Goal: Information Seeking & Learning: Learn about a topic

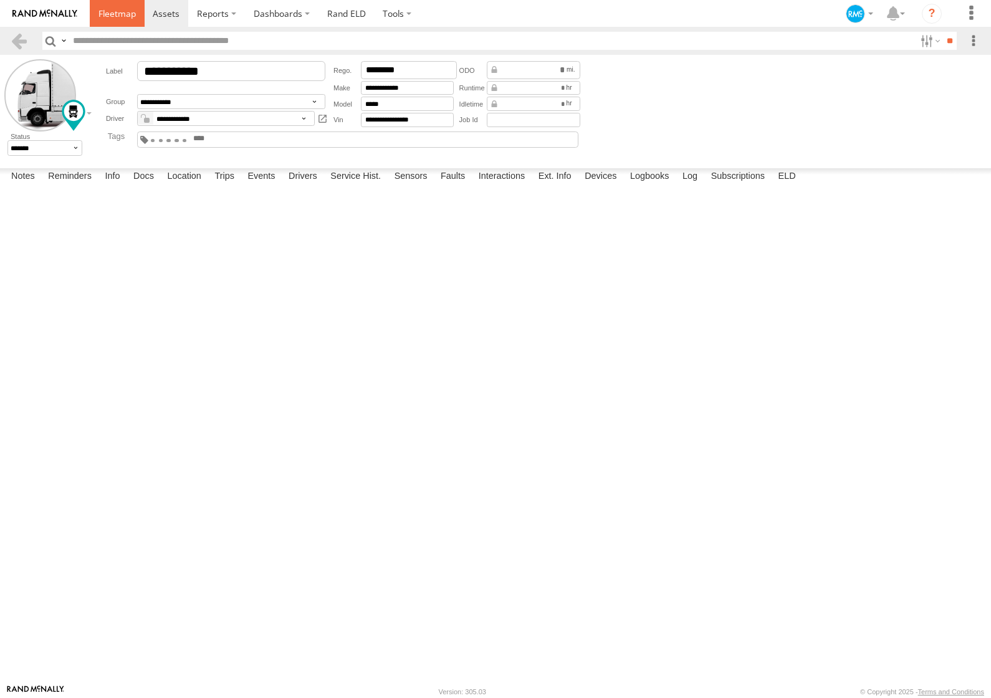
click at [117, 15] on span at bounding box center [116, 13] width 37 height 12
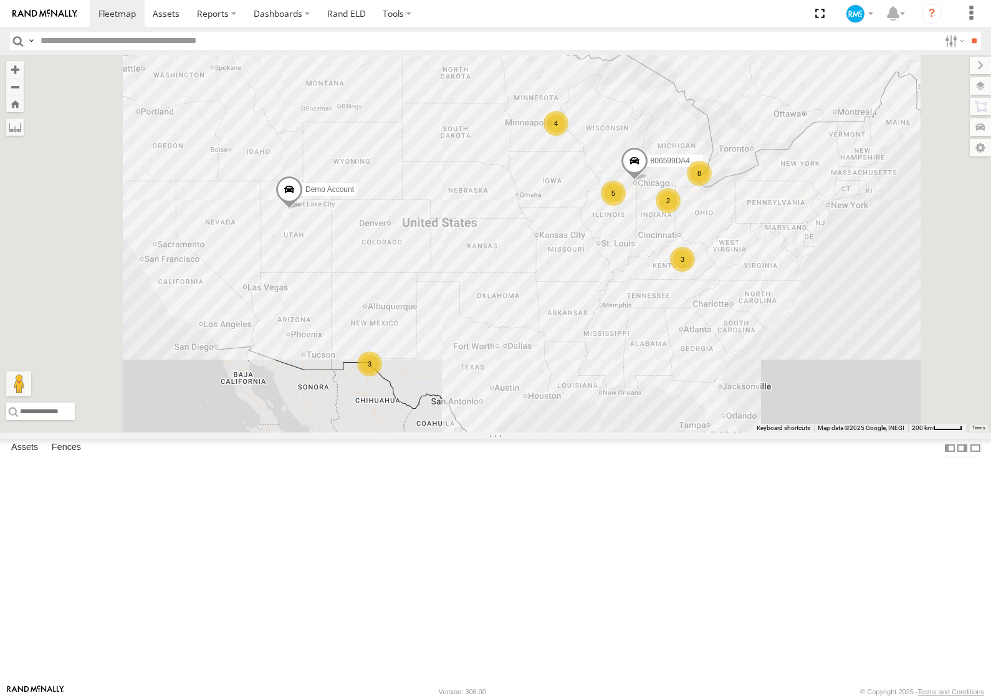
click at [0, 0] on span at bounding box center [0, 0] width 0 height 0
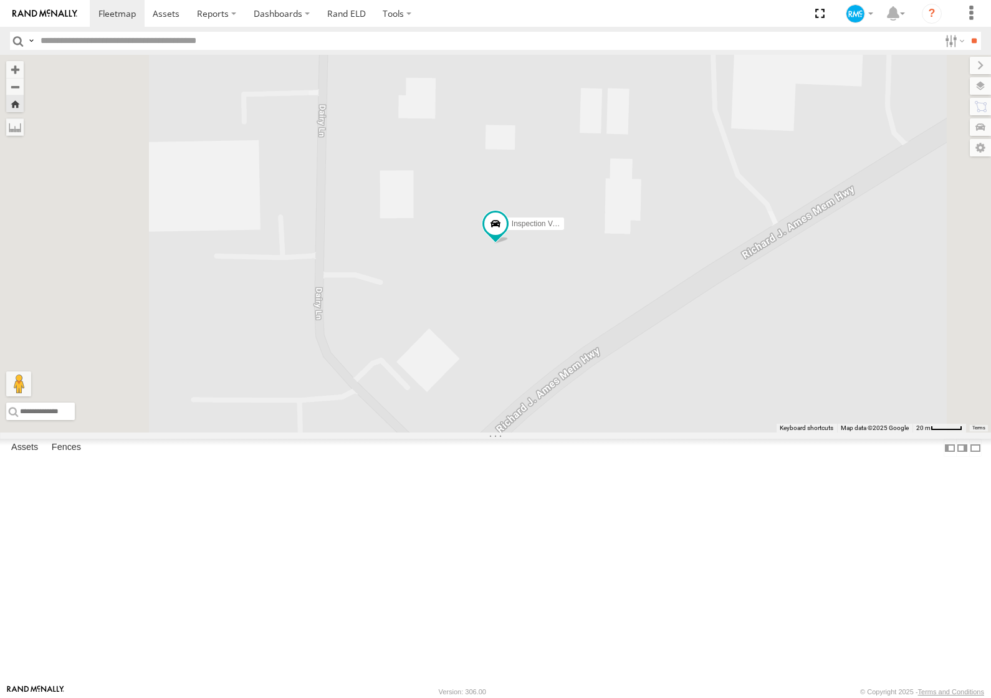
scroll to position [417, 0]
click at [0, 0] on link at bounding box center [0, 0] width 0 height 0
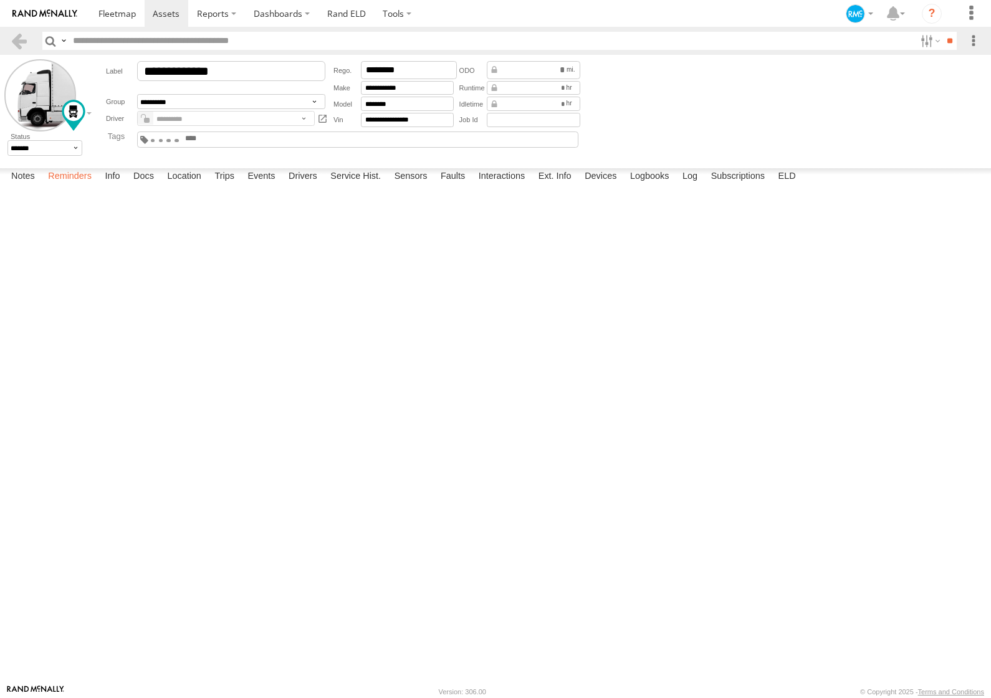
click at [74, 186] on label "Reminders" at bounding box center [70, 176] width 56 height 17
drag, startPoint x: 302, startPoint y: 670, endPoint x: 343, endPoint y: 671, distance: 40.5
click at [304, 186] on label "Drivers" at bounding box center [302, 176] width 41 height 17
drag, startPoint x: 352, startPoint y: 670, endPoint x: 368, endPoint y: 670, distance: 15.6
click at [354, 186] on label "Service Hist." at bounding box center [355, 176] width 63 height 17
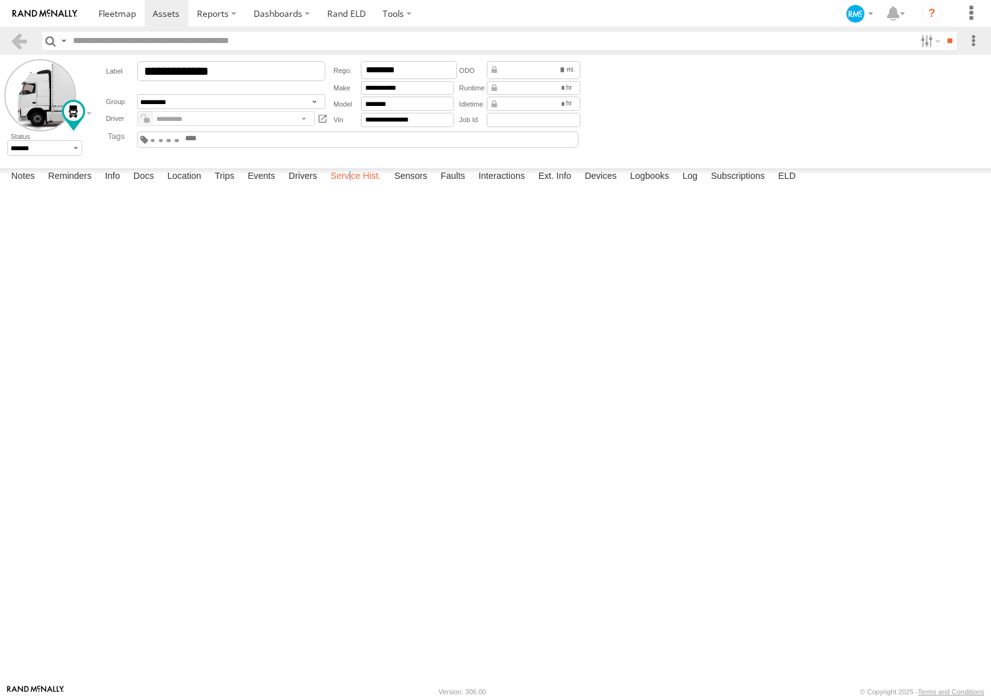
click at [355, 186] on label "Service Hist." at bounding box center [355, 176] width 63 height 17
click at [411, 186] on label "Sensors" at bounding box center [411, 176] width 46 height 17
click at [454, 186] on label "Faults" at bounding box center [453, 176] width 37 height 17
click at [505, 186] on label "Interactions" at bounding box center [502, 176] width 59 height 17
click at [565, 186] on label "Ext. Info" at bounding box center [555, 176] width 46 height 17
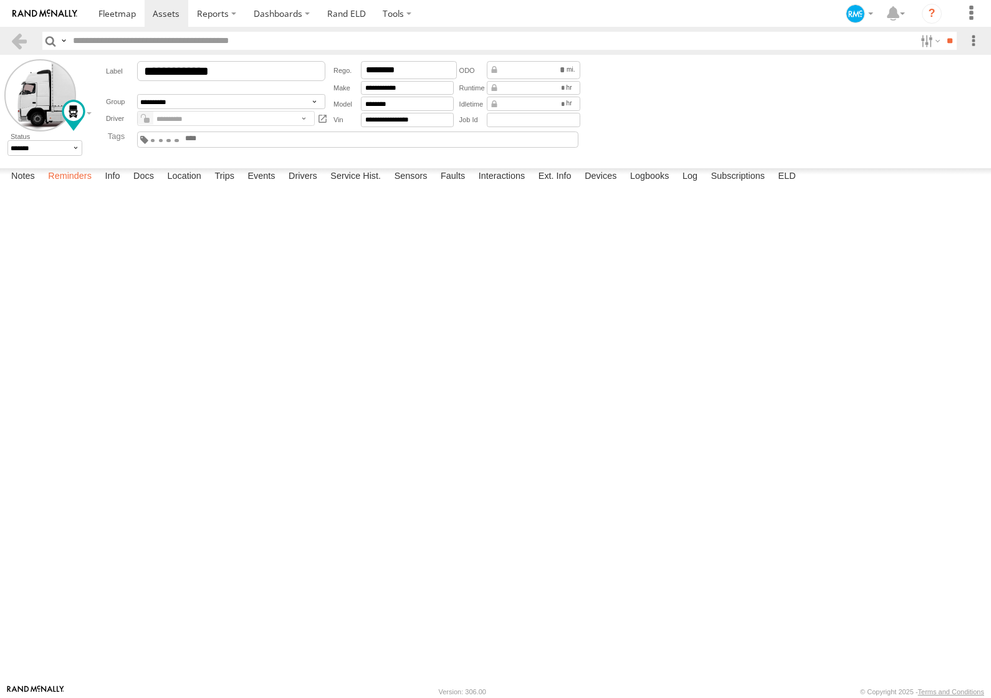
click at [74, 186] on label "Reminders" at bounding box center [70, 176] width 56 height 17
click at [29, 186] on label "Notes" at bounding box center [23, 176] width 36 height 17
click at [231, 186] on label "Trips" at bounding box center [224, 176] width 32 height 17
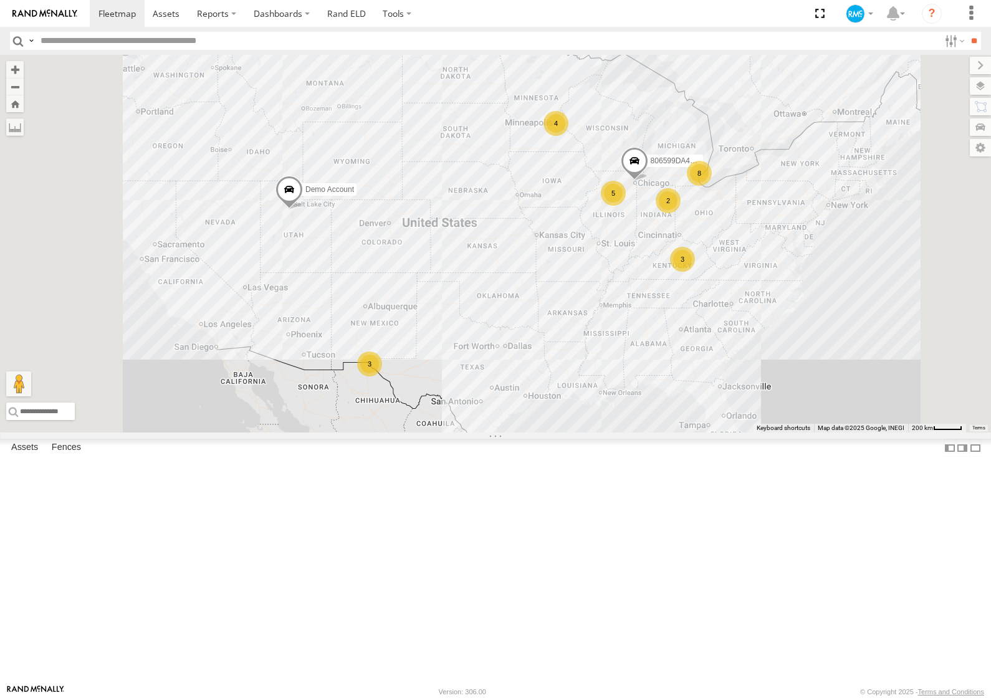
click at [0, 0] on div "Inspection Vehicle 2" at bounding box center [0, 0] width 0 height 0
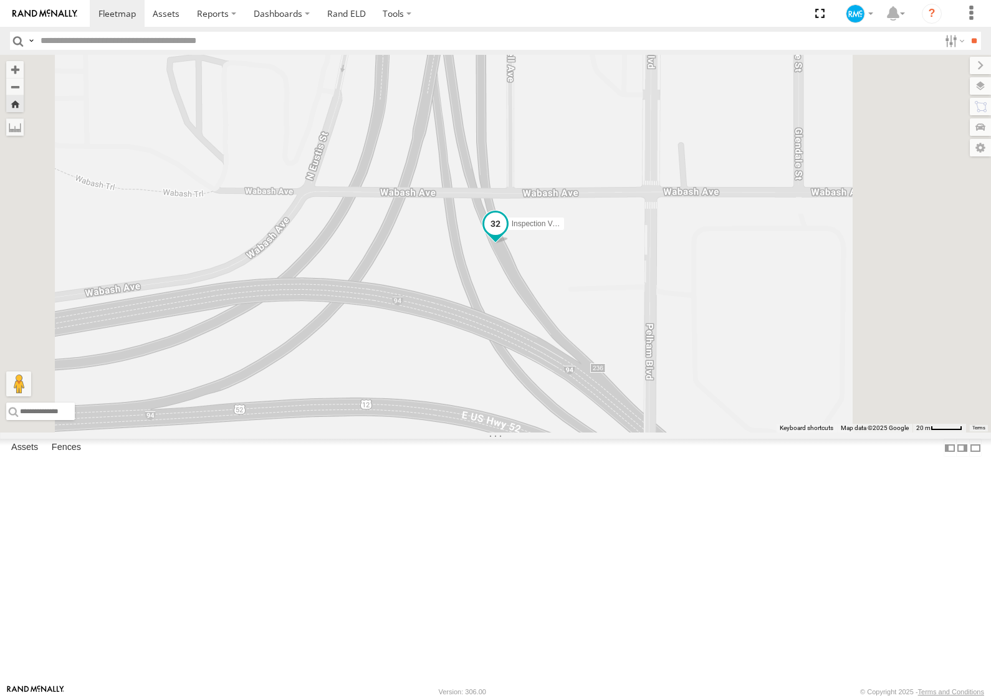
click at [507, 235] on span at bounding box center [495, 224] width 22 height 22
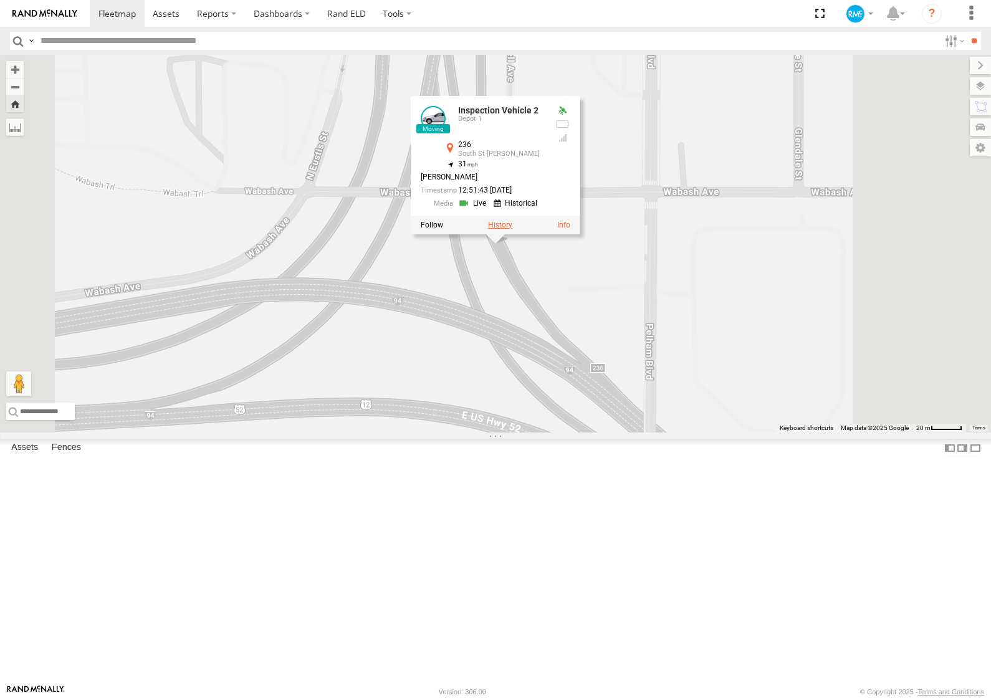
click at [512, 229] on label at bounding box center [500, 225] width 24 height 9
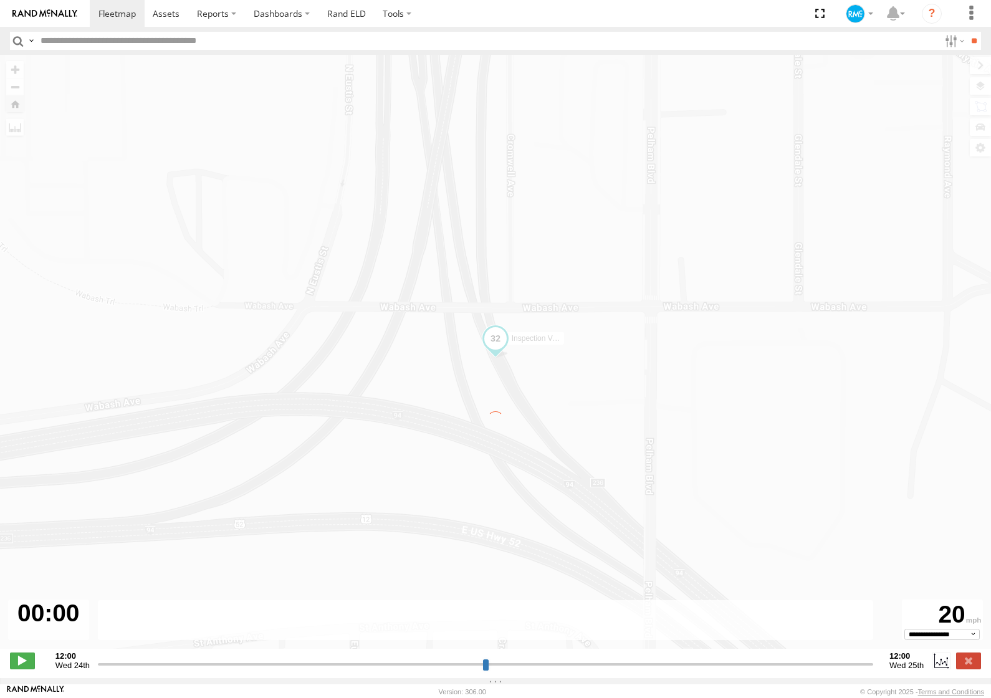
type input "**********"
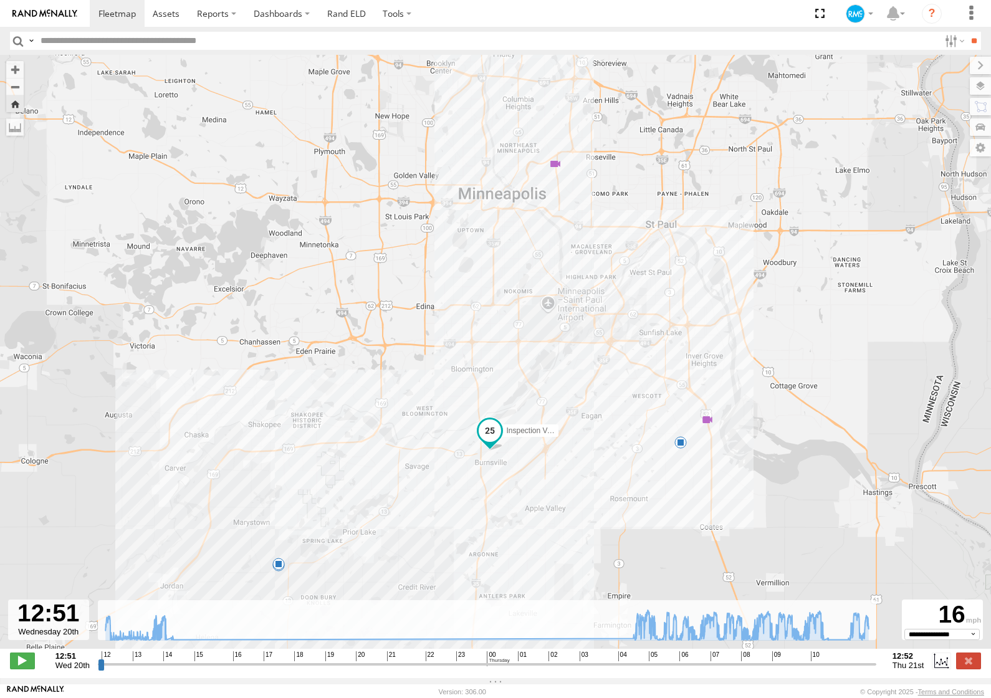
click at [562, 170] on span at bounding box center [555, 164] width 12 height 12
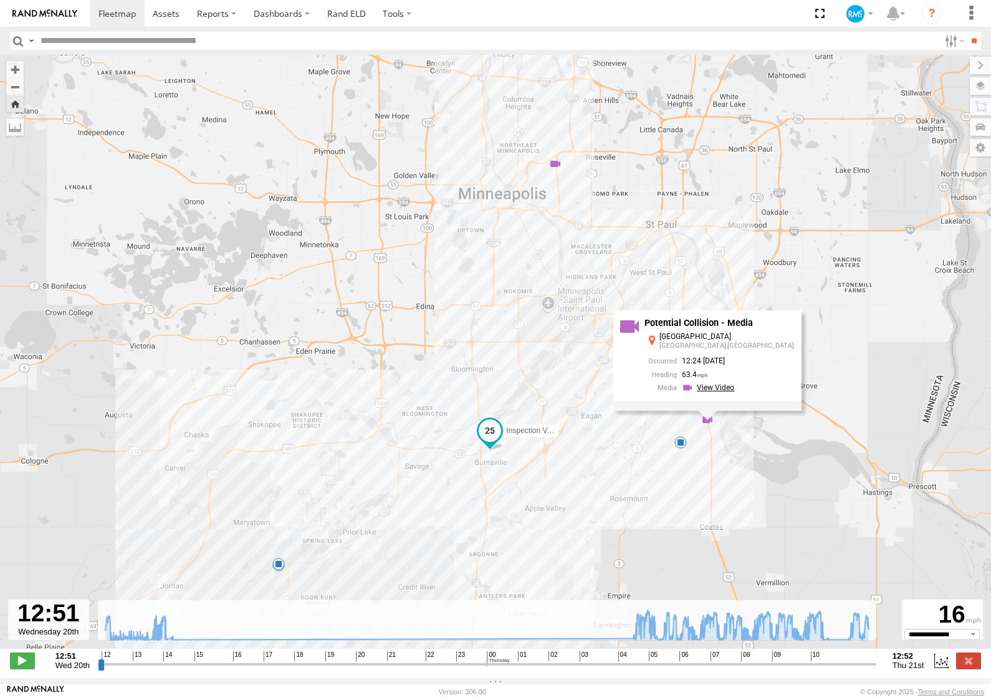
click at [734, 390] on link at bounding box center [710, 388] width 56 height 12
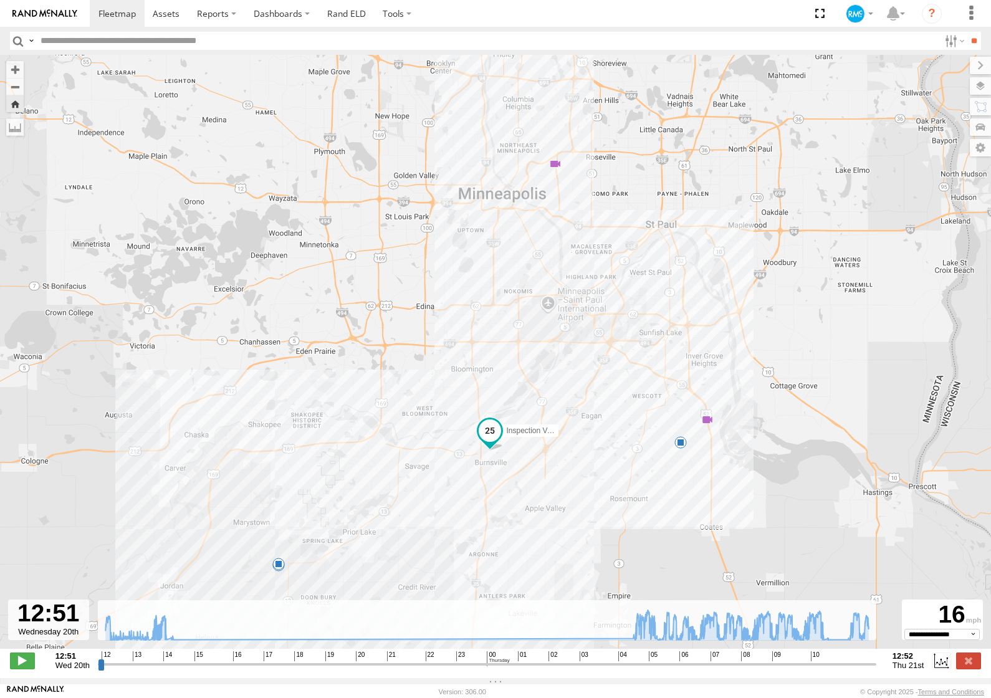
click at [556, 167] on span at bounding box center [555, 164] width 12 height 12
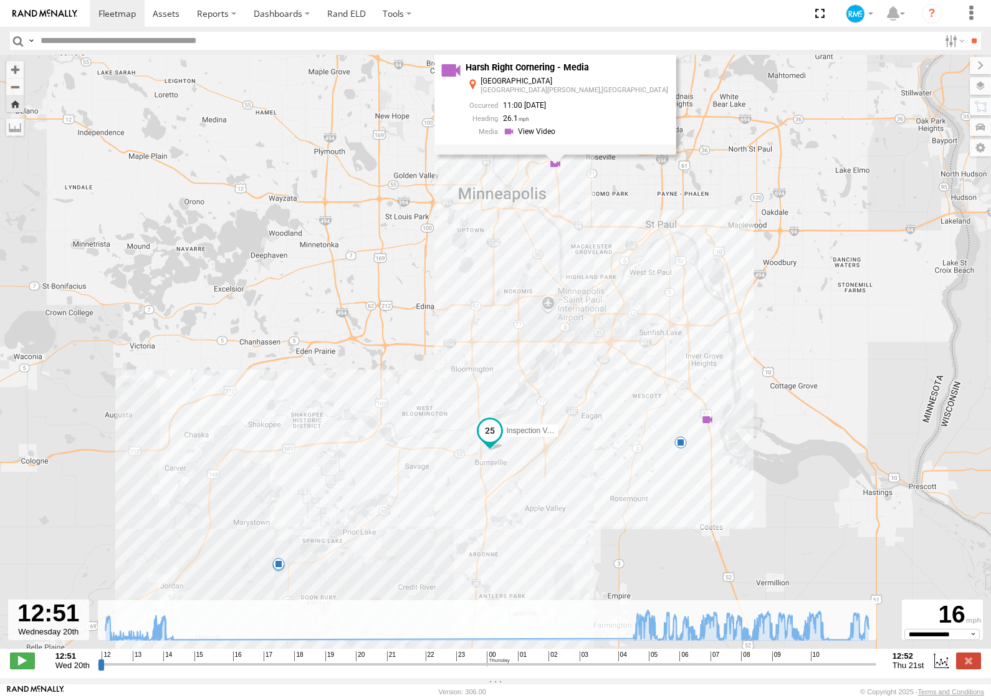
click at [556, 155] on div "Harsh Right Cornering - Media Broadway St NE St Paul,MN 11:00 08/21/2025 26.1" at bounding box center [555, 105] width 241 height 100
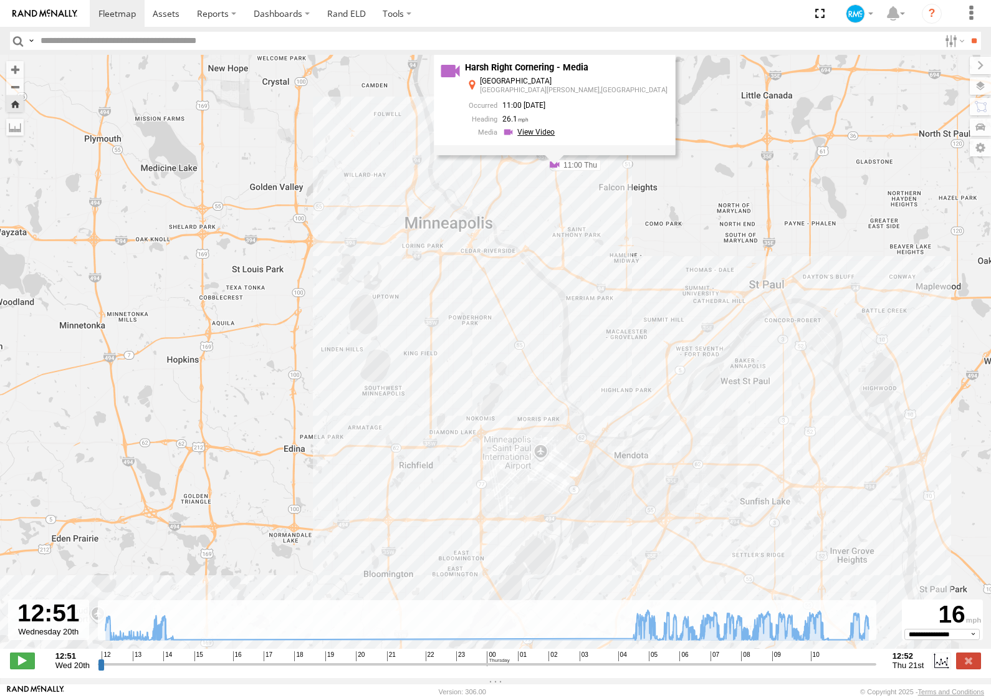
click at [559, 134] on link at bounding box center [530, 133] width 56 height 12
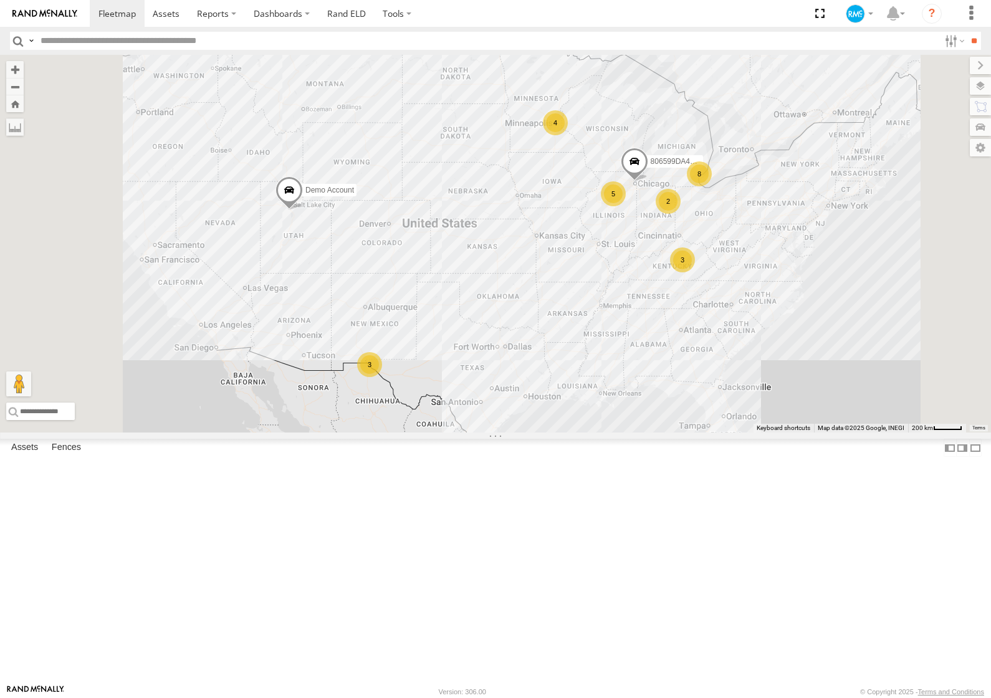
click at [0, 0] on div "Service Vehicle" at bounding box center [0, 0] width 0 height 0
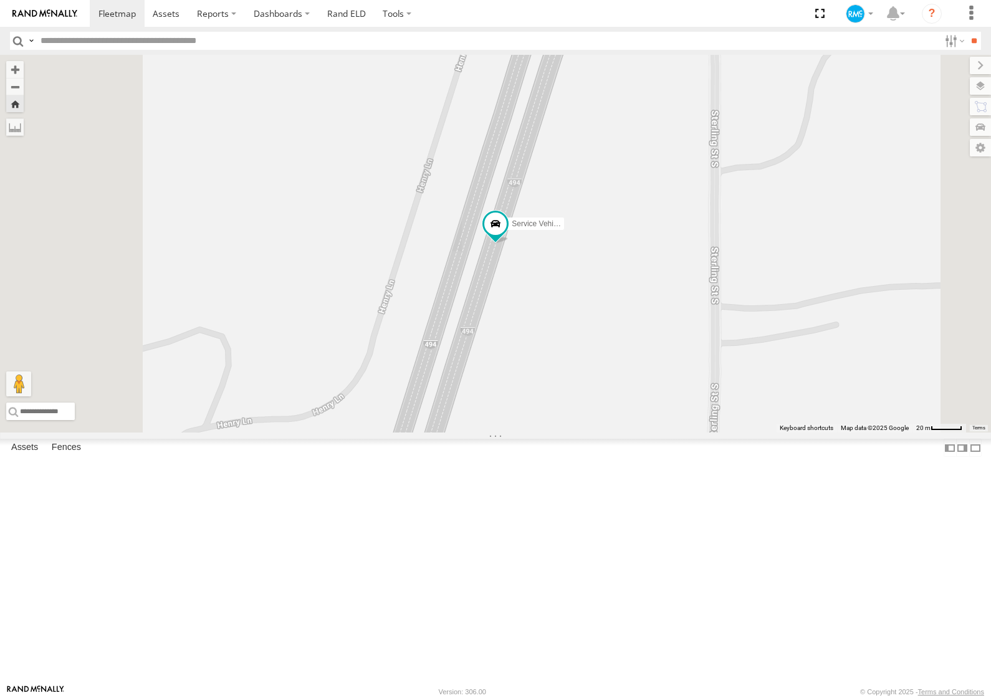
click at [0, 0] on span at bounding box center [0, 0] width 0 height 0
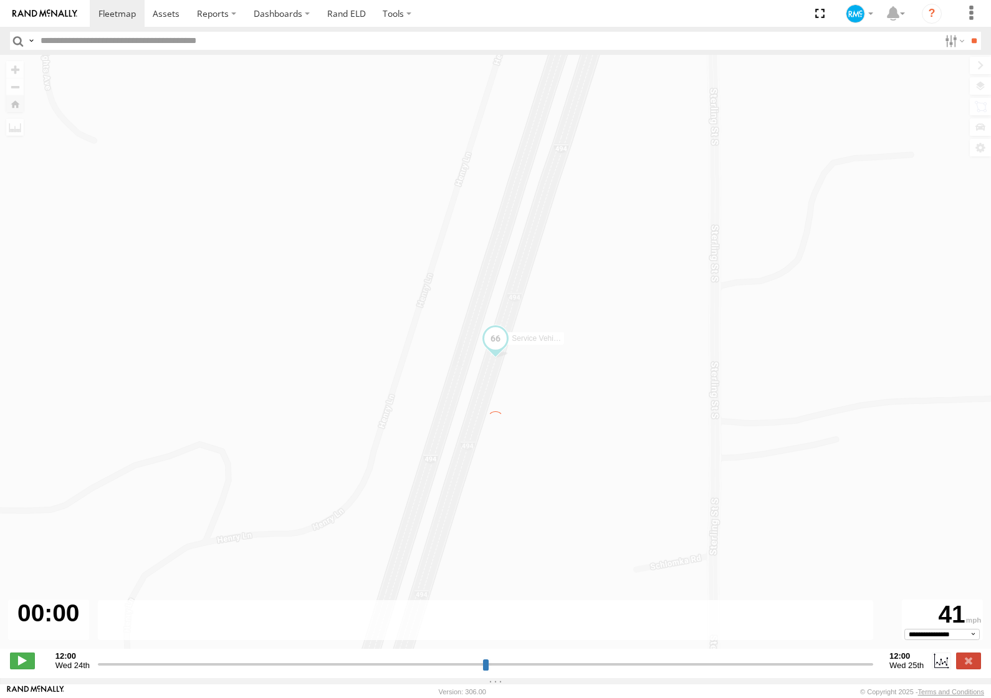
type input "**********"
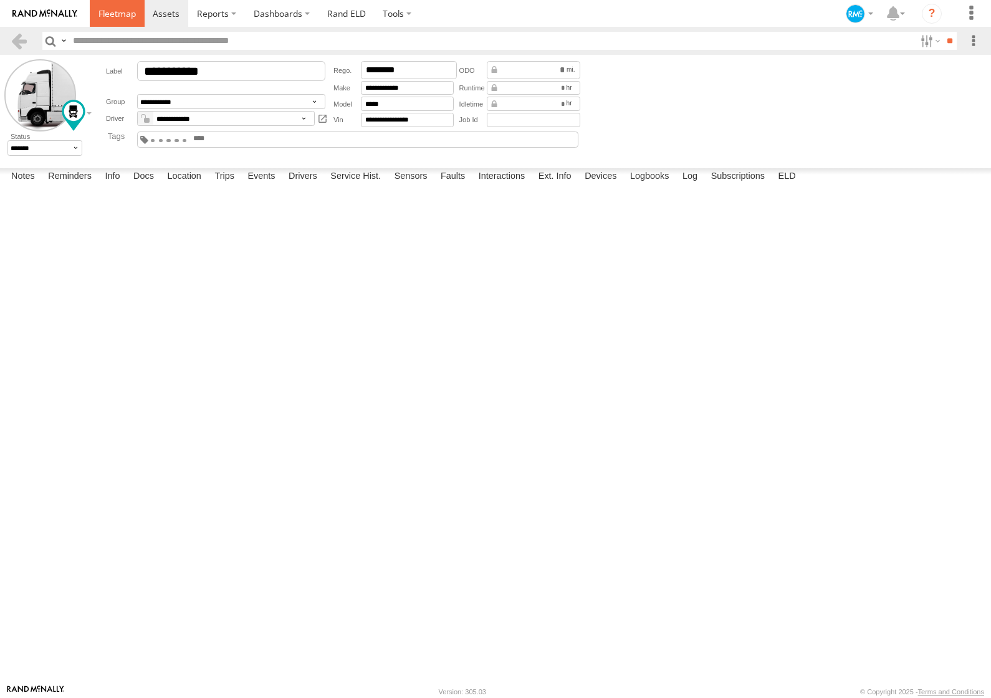
click at [120, 11] on span at bounding box center [116, 13] width 37 height 12
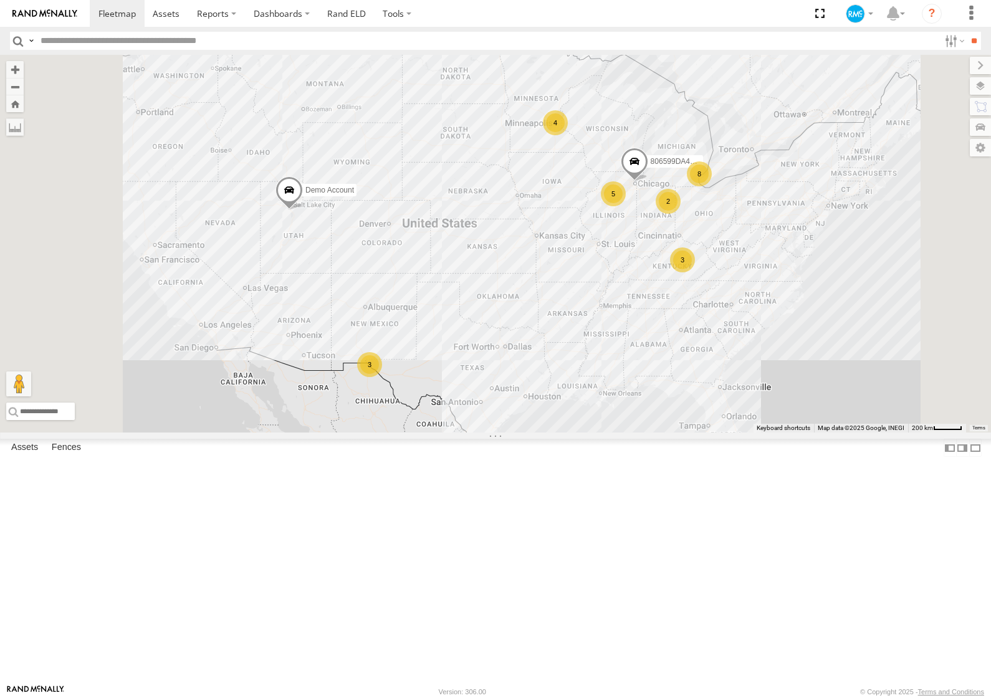
click at [0, 0] on link at bounding box center [0, 0] width 0 height 0
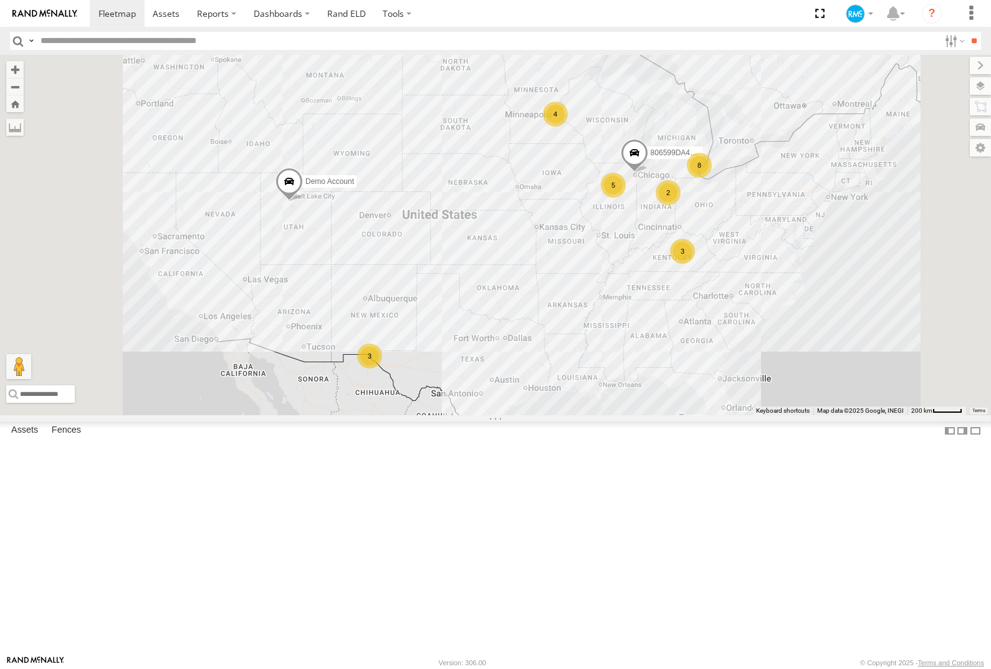
click at [0, 0] on div "Service Vehicle" at bounding box center [0, 0] width 0 height 0
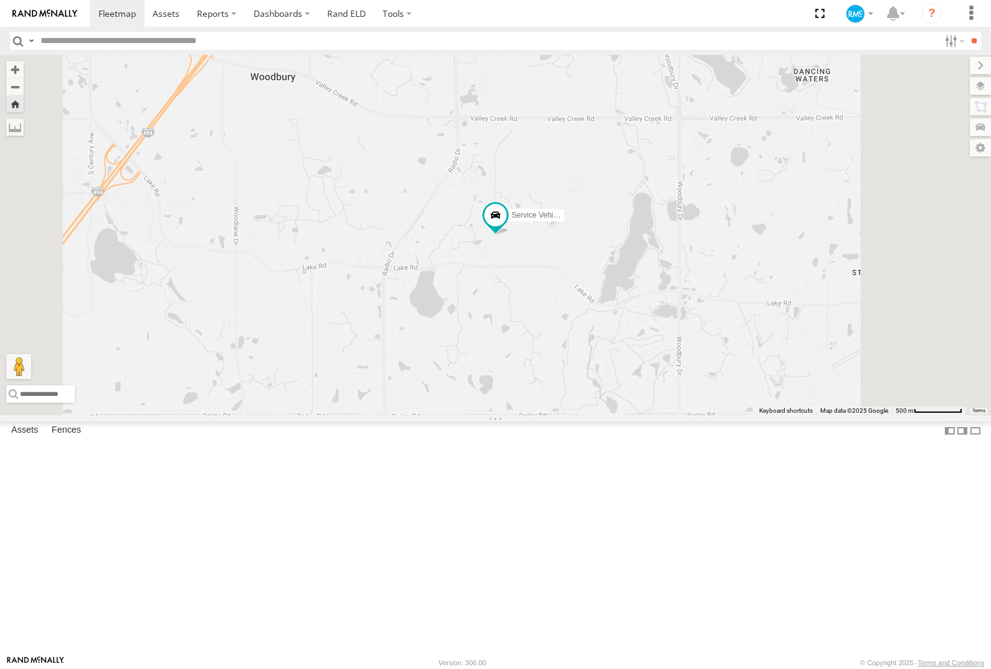
click at [0, 0] on span at bounding box center [0, 0] width 0 height 0
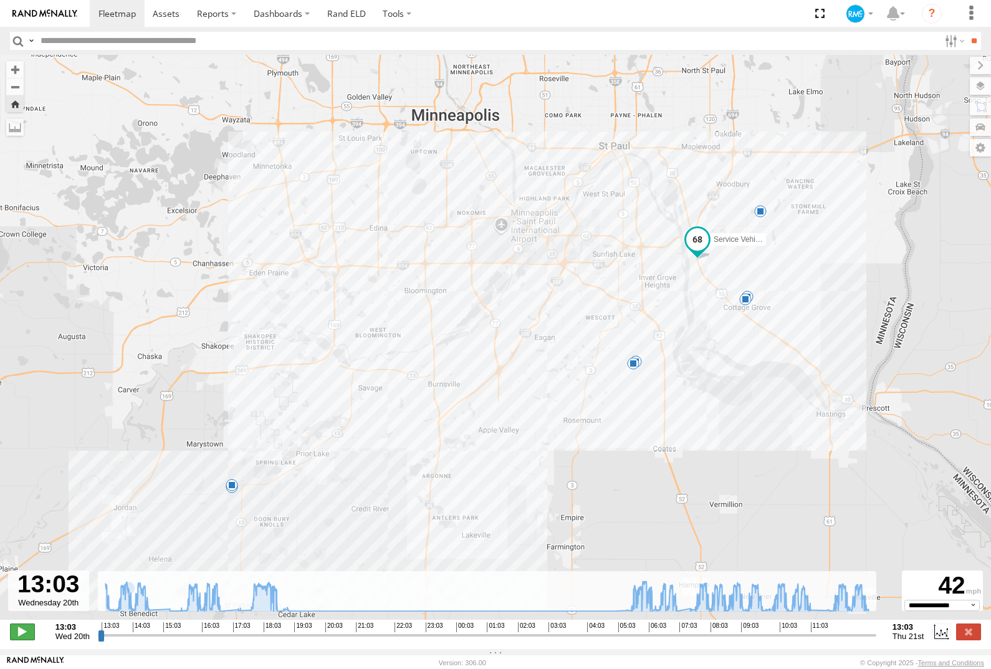
click at [22, 640] on span at bounding box center [22, 631] width 25 height 16
click at [983, 89] on label at bounding box center [969, 85] width 46 height 17
click at [0, 0] on label at bounding box center [0, 0] width 0 height 0
click at [0, 0] on span "Traffic" at bounding box center [0, 0] width 0 height 0
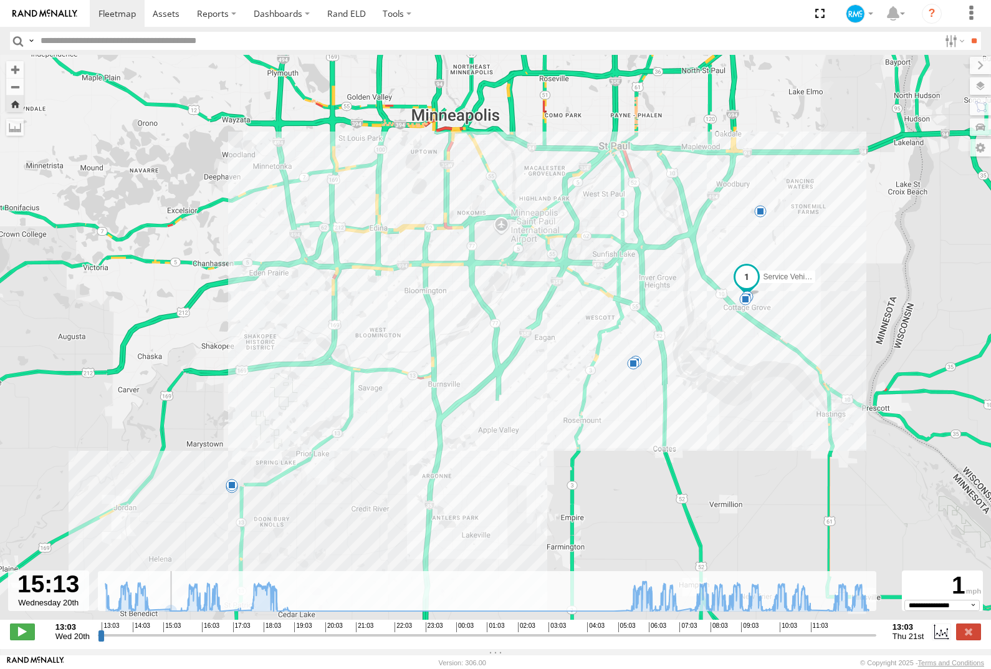
click at [0, 0] on span "Traffic" at bounding box center [0, 0] width 0 height 0
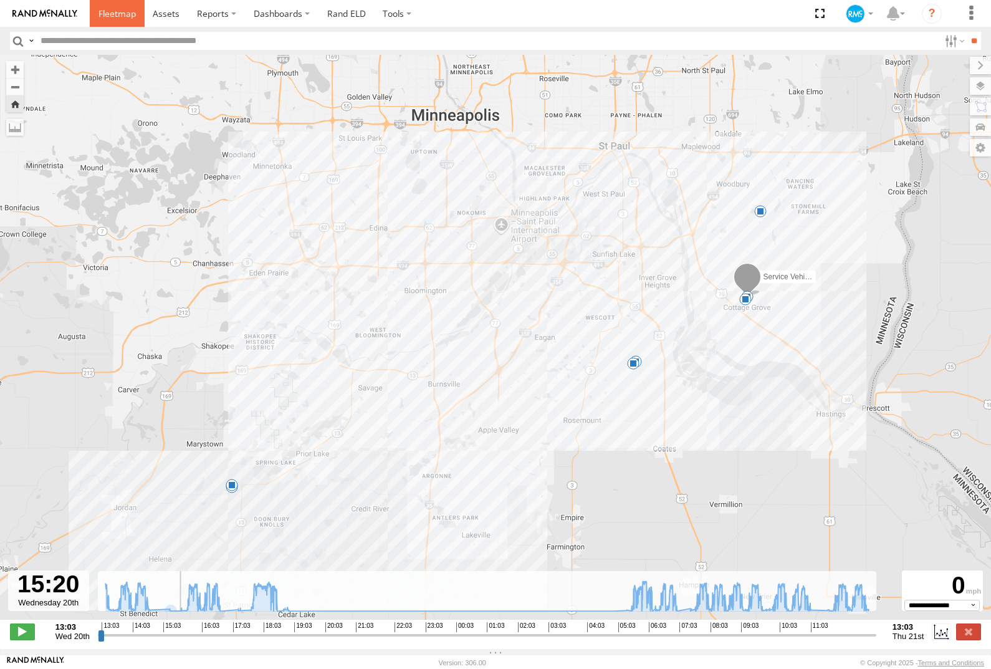
click at [121, 12] on span at bounding box center [116, 13] width 37 height 12
type input "**********"
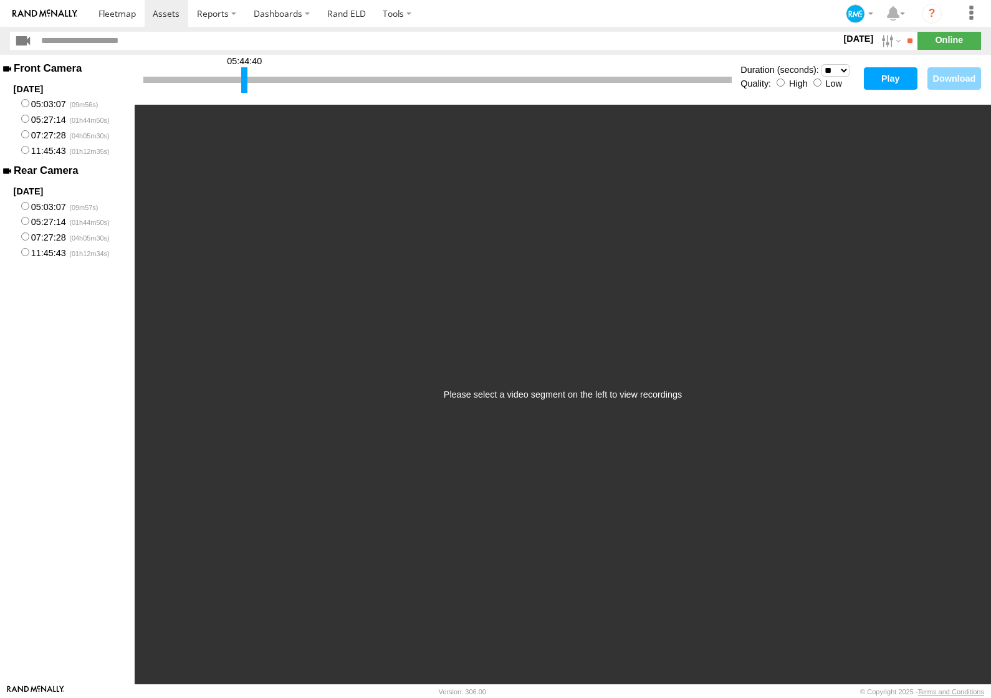
drag, startPoint x: 145, startPoint y: 80, endPoint x: 243, endPoint y: 88, distance: 98.2
click at [243, 88] on div at bounding box center [244, 80] width 6 height 26
click at [893, 80] on button "Play" at bounding box center [891, 78] width 54 height 22
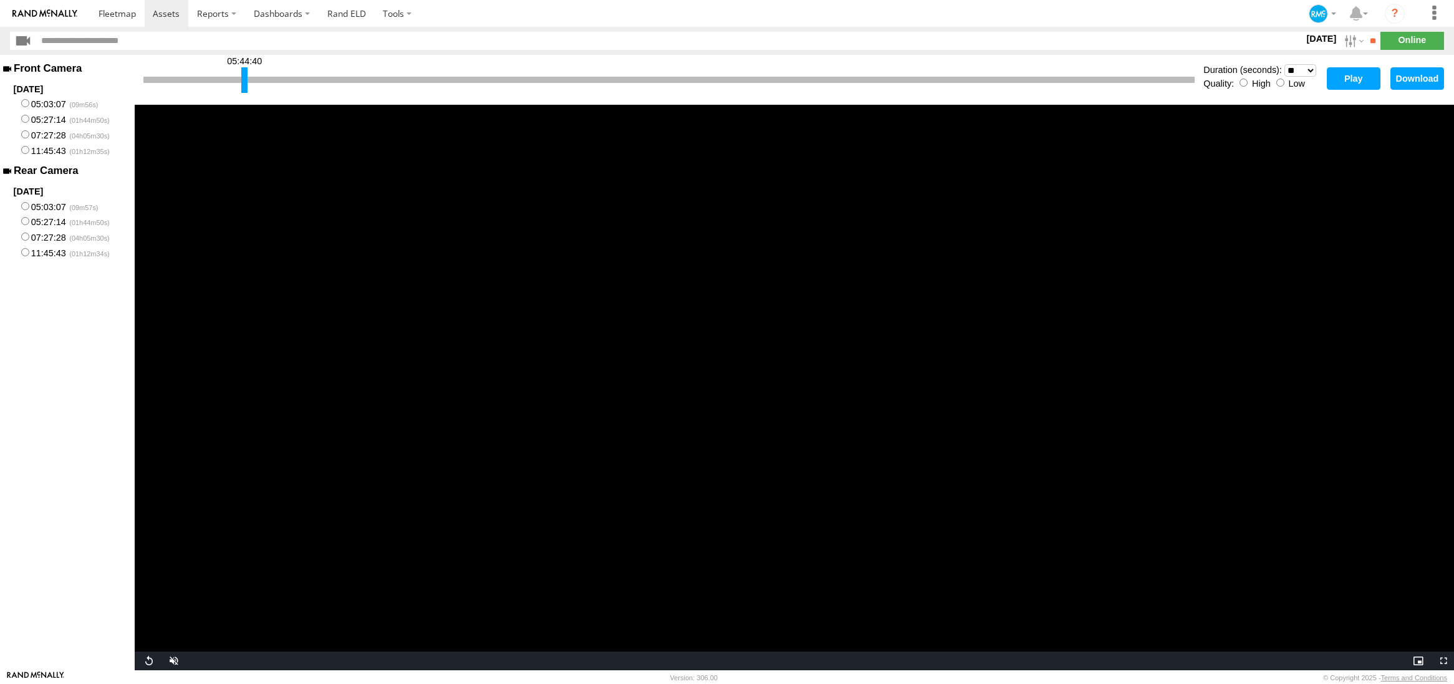
click at [991, 79] on button "Play" at bounding box center [1354, 78] width 54 height 22
drag, startPoint x: 245, startPoint y: 88, endPoint x: 878, endPoint y: 123, distance: 634.4
click at [878, 123] on div "06:40:10 Duration (seconds): * ** ** ** ** ** ** *** *** *** *** Quality: High …" at bounding box center [794, 362] width 1319 height 615
click at [991, 81] on button "Play" at bounding box center [1354, 78] width 54 height 22
drag, startPoint x: 961, startPoint y: 20, endPoint x: 1070, endPoint y: 21, distance: 109.7
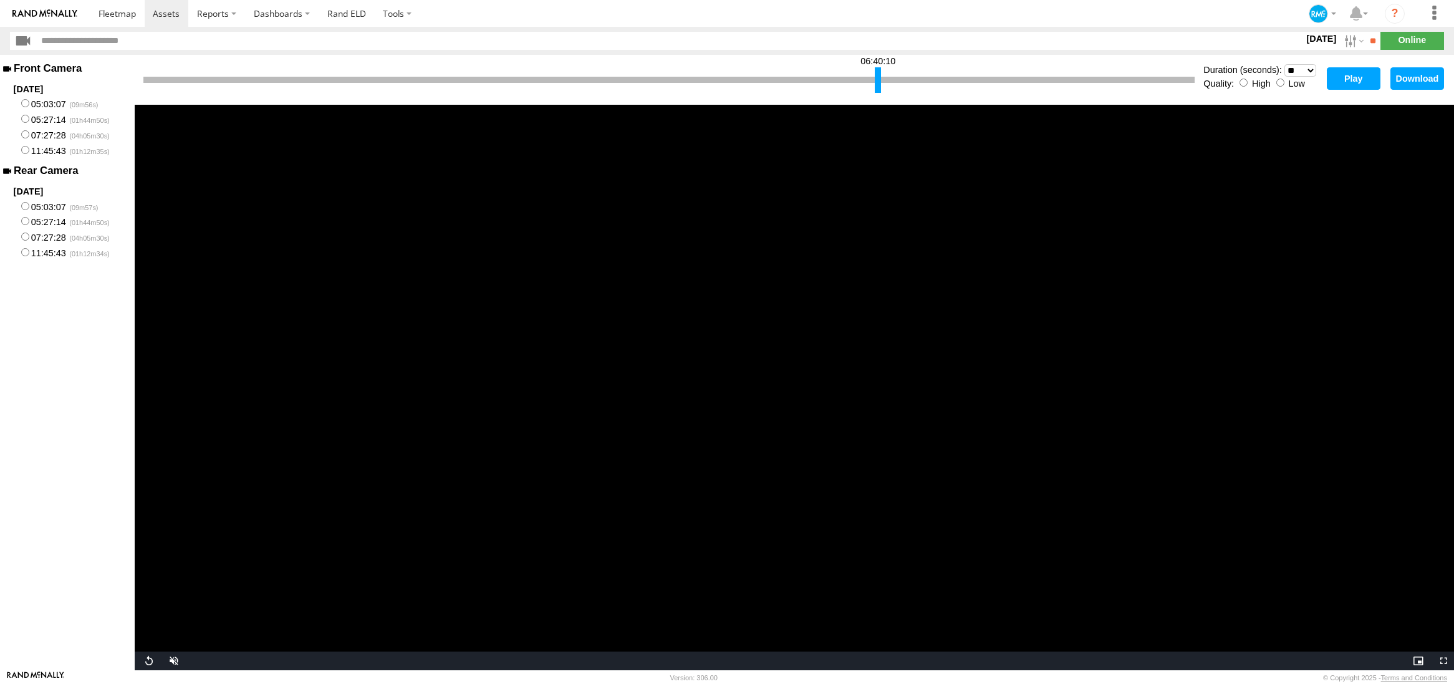
click at [991, 21] on section at bounding box center [770, 13] width 1361 height 27
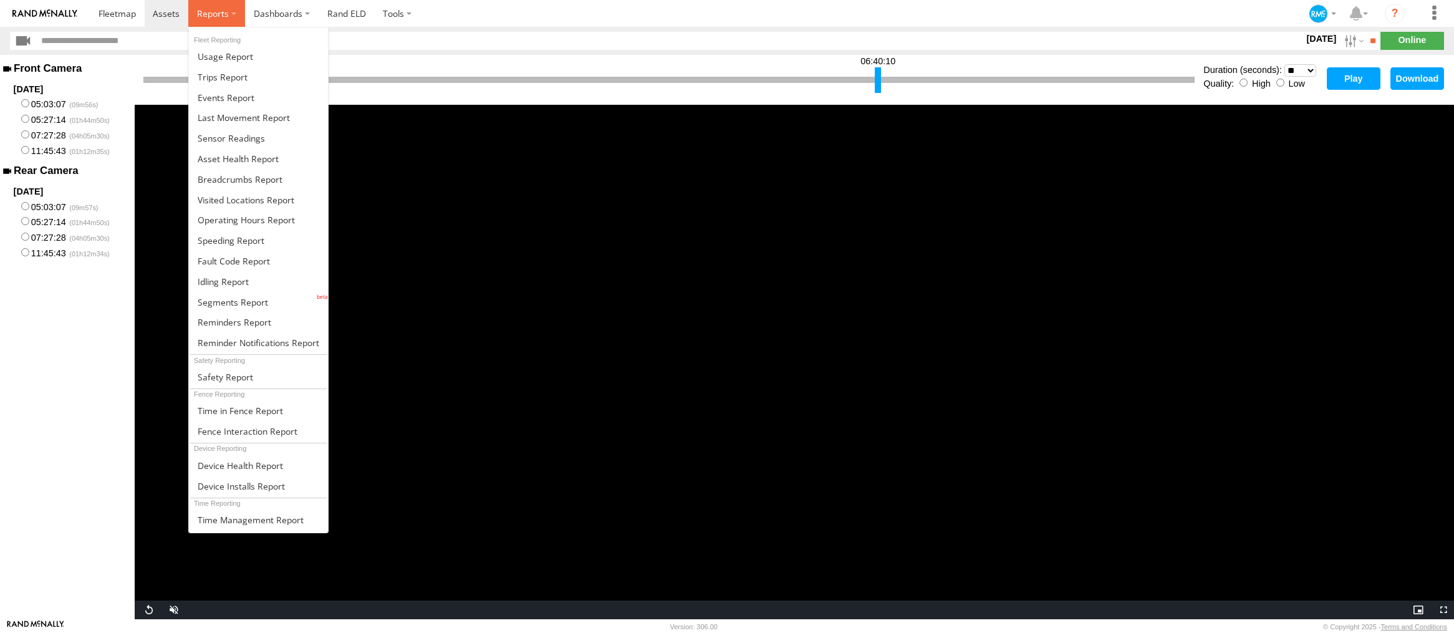
click at [190, 11] on label at bounding box center [216, 13] width 57 height 27
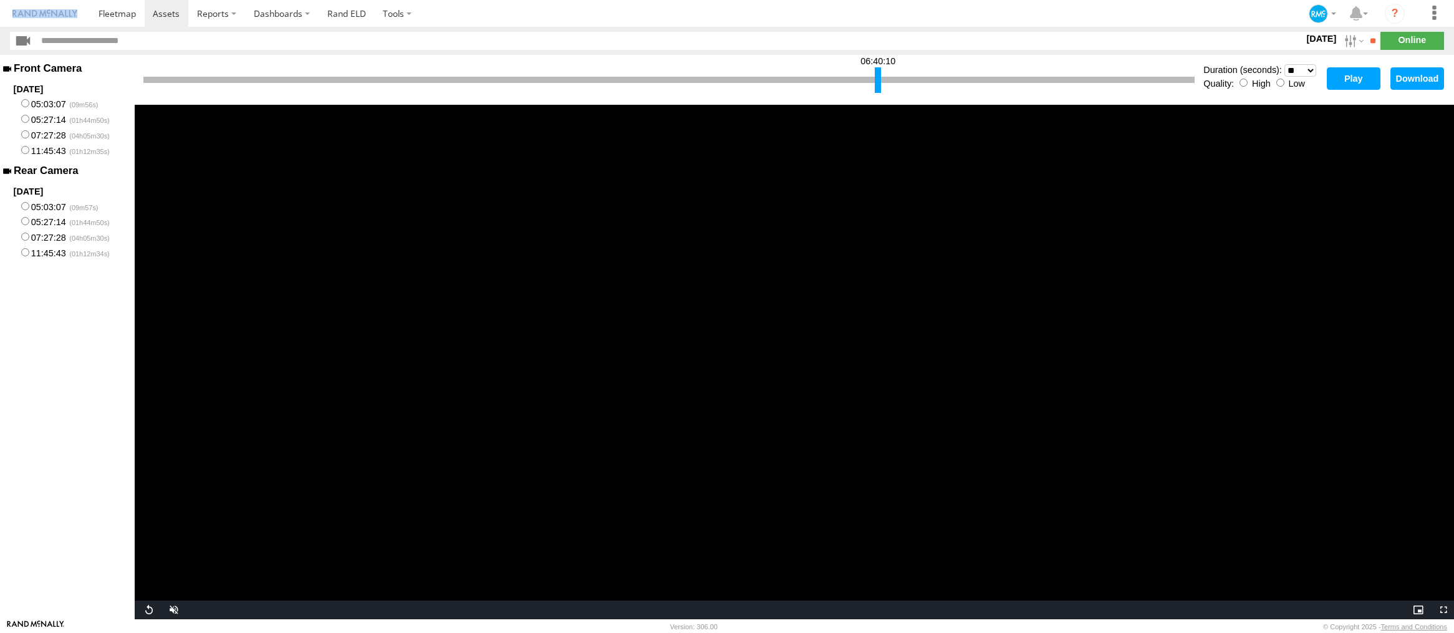
drag, startPoint x: 479, startPoint y: 22, endPoint x: 626, endPoint y: 33, distance: 147.5
click at [626, 33] on body "?" at bounding box center [727, 316] width 1454 height 633
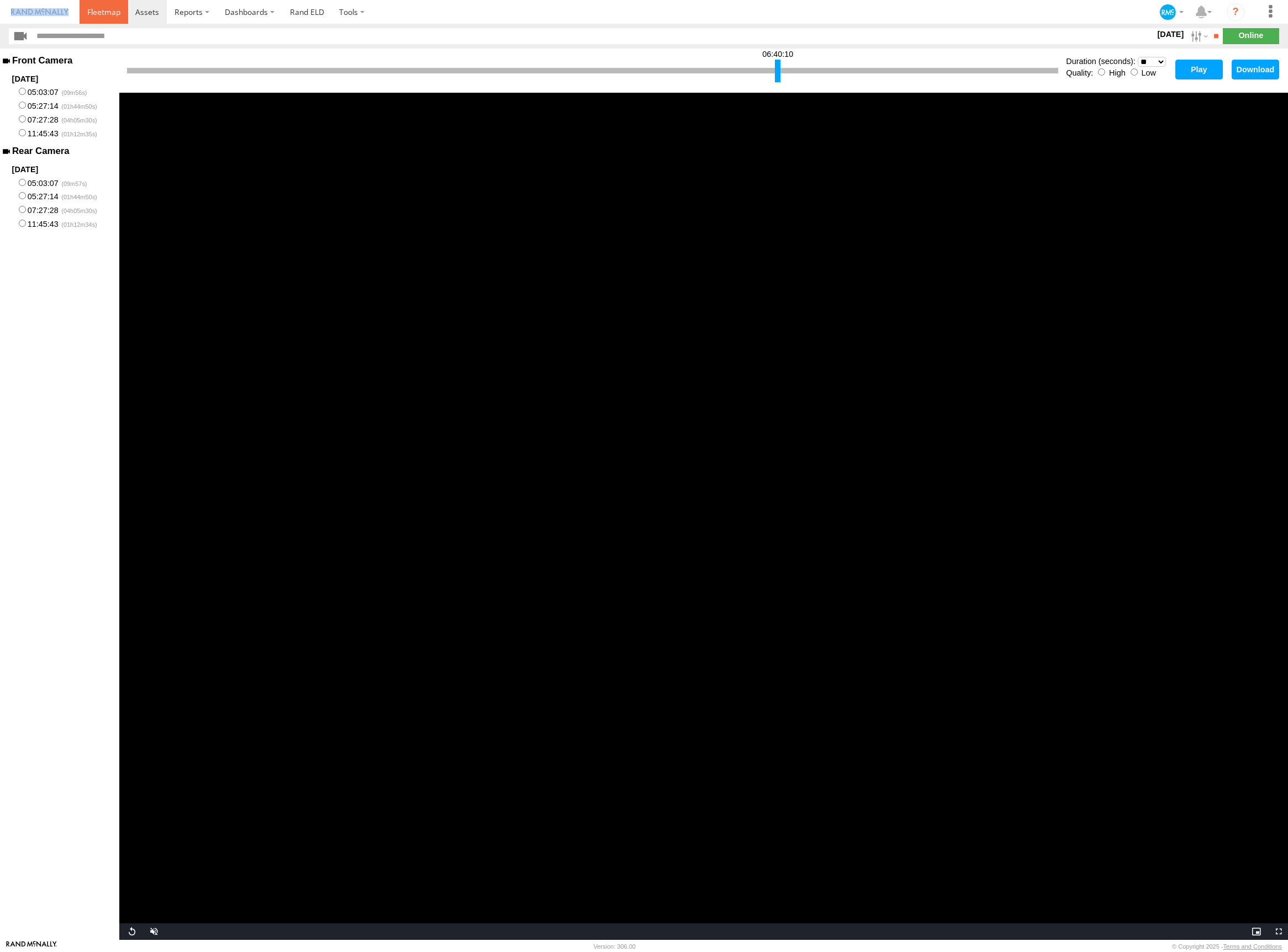
click at [106, 8] on span at bounding box center [103, 12] width 33 height 11
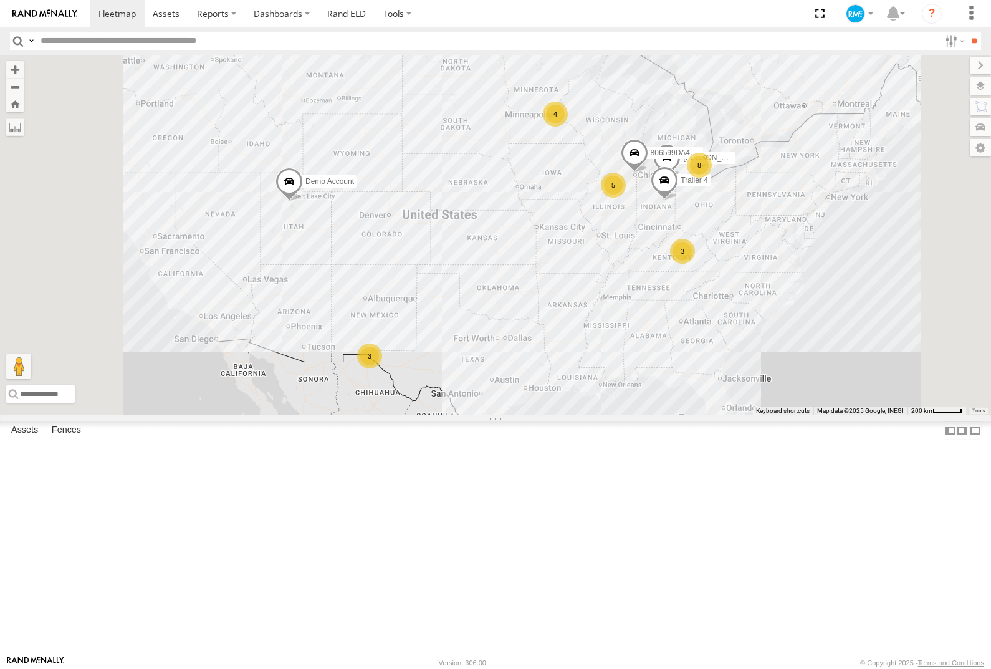
click at [0, 0] on span at bounding box center [0, 0] width 0 height 0
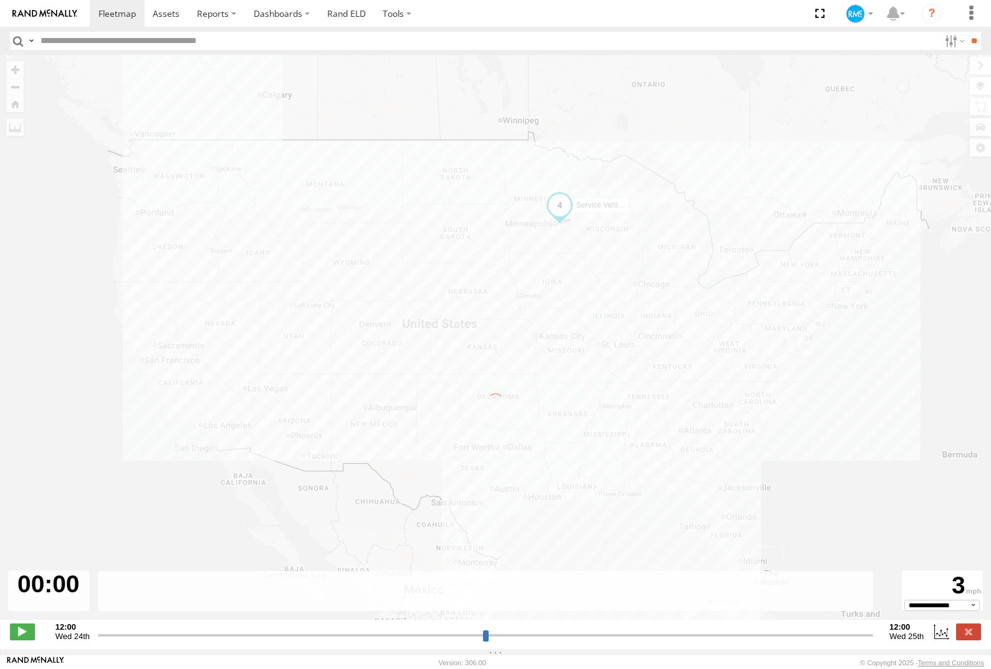
type input "**********"
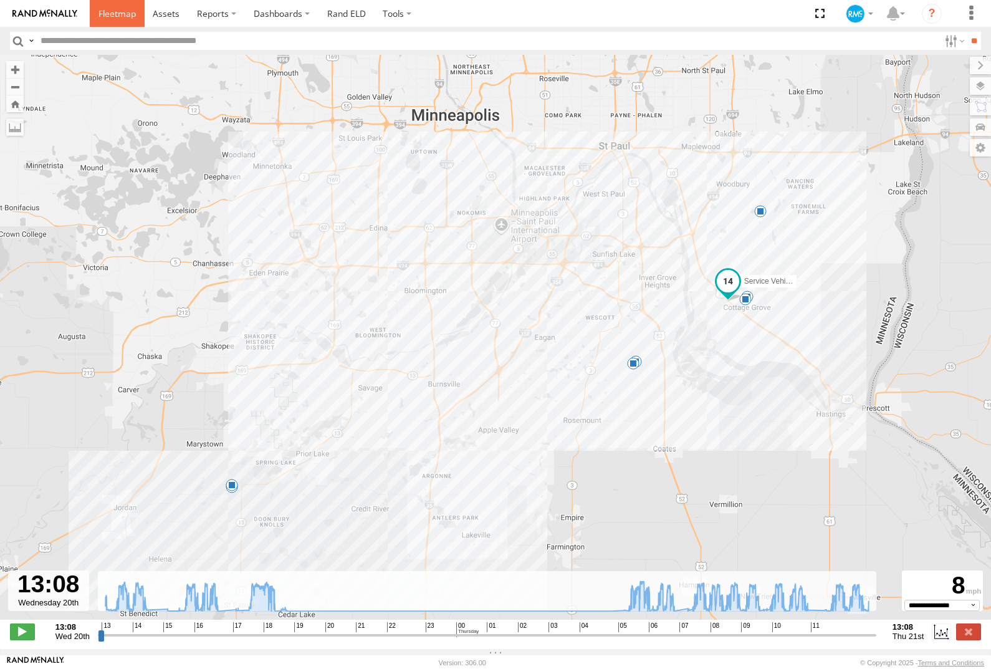
click at [121, 16] on span at bounding box center [116, 13] width 37 height 12
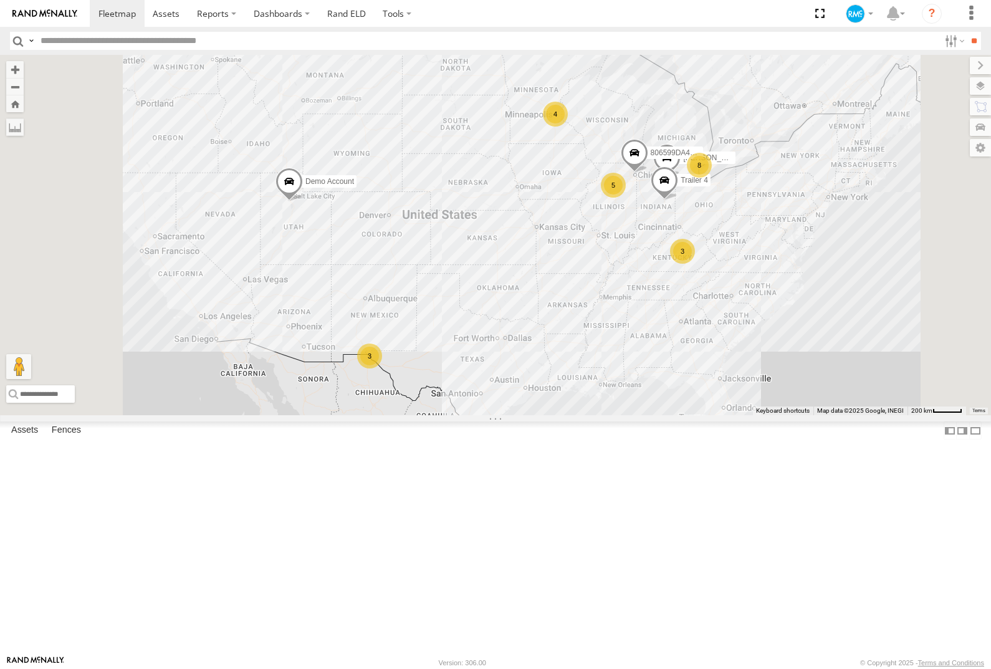
click at [0, 0] on link at bounding box center [0, 0] width 0 height 0
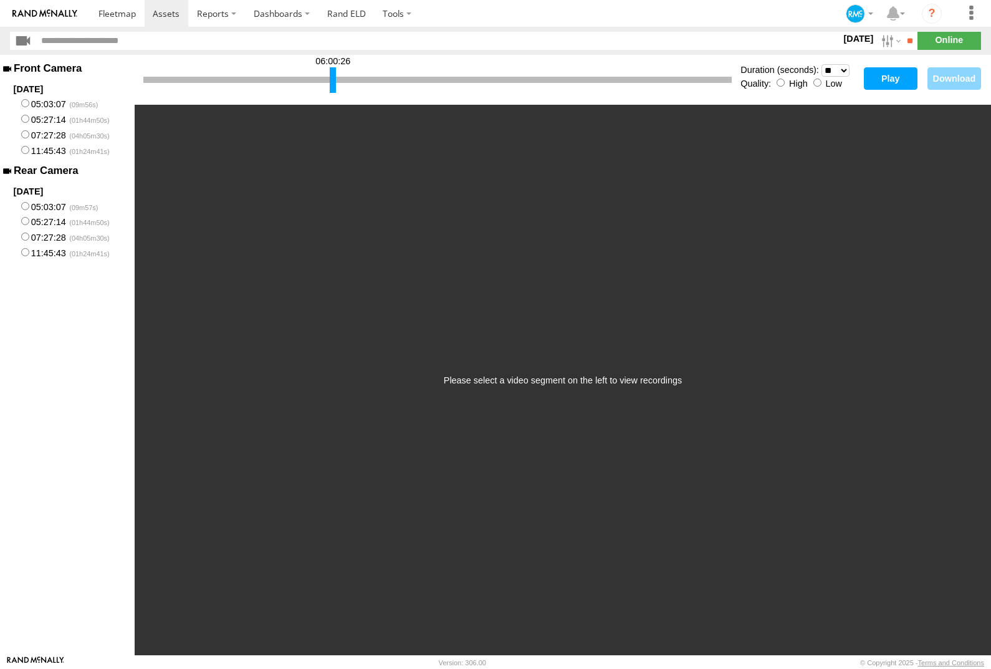
drag, startPoint x: 145, startPoint y: 82, endPoint x: 332, endPoint y: 92, distance: 186.7
click at [332, 92] on div at bounding box center [333, 80] width 6 height 26
click at [846, 71] on select "* ** ** ** ** ** ** *** *** *** ***" at bounding box center [836, 70] width 28 height 12
click at [890, 82] on button "Play" at bounding box center [891, 78] width 54 height 22
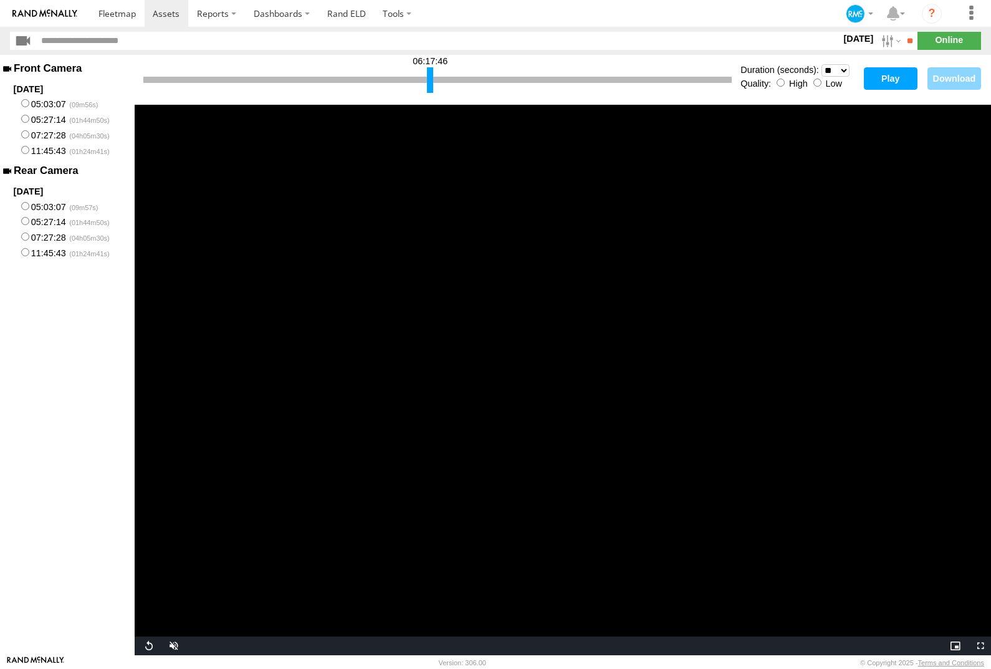
drag, startPoint x: 145, startPoint y: 81, endPoint x: 429, endPoint y: 101, distance: 284.4
click at [429, 101] on div "06:17:46 Duration (seconds): * ** ** ** ** ** ** *** *** *** *** Quality: High …" at bounding box center [563, 80] width 857 height 50
click at [888, 83] on button "Play" at bounding box center [891, 78] width 54 height 22
drag, startPoint x: 149, startPoint y: 82, endPoint x: 344, endPoint y: 98, distance: 195.9
click at [344, 98] on div "05:06:25 Duration (seconds): * ** ** ** ** ** ** *** *** *** *** Quality: High …" at bounding box center [563, 80] width 857 height 50
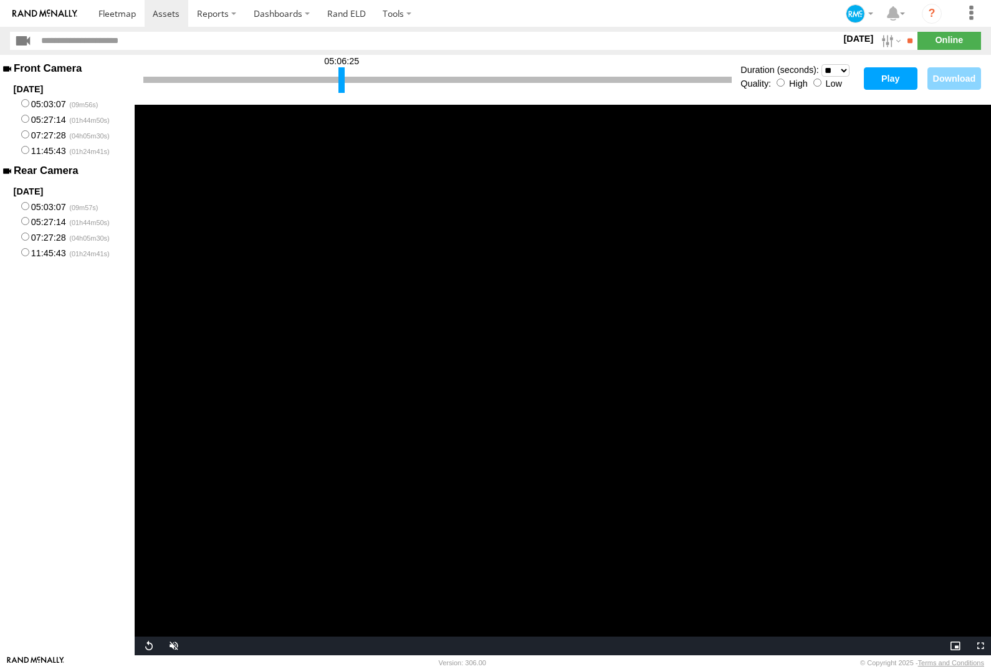
click at [888, 78] on button "Play" at bounding box center [891, 78] width 54 height 22
click at [890, 82] on button "Play" at bounding box center [891, 78] width 54 height 22
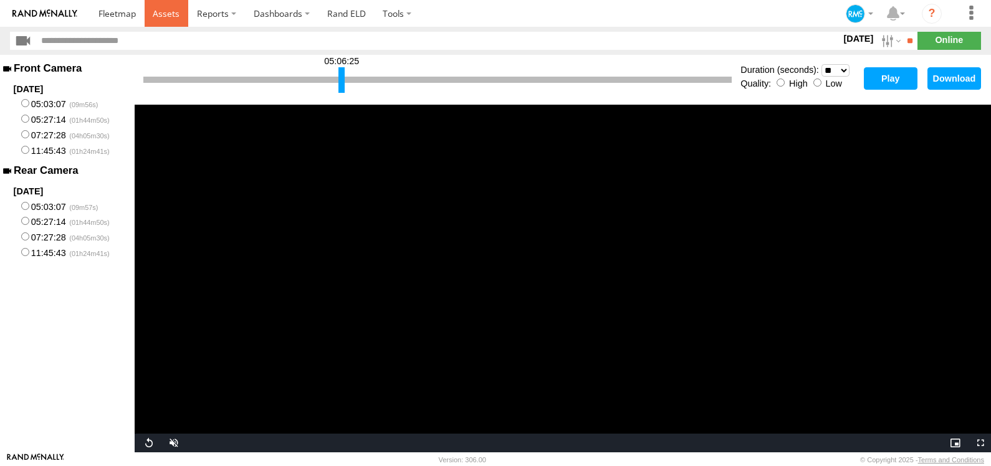
click at [168, 16] on span at bounding box center [166, 13] width 27 height 12
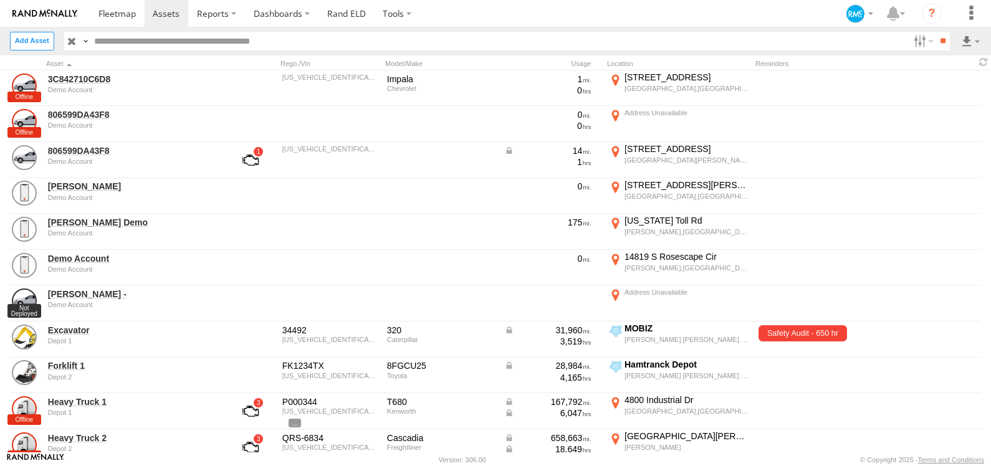
drag, startPoint x: 723, startPoint y: 5, endPoint x: 731, endPoint y: 6, distance: 8.8
click at [731, 6] on section at bounding box center [539, 13] width 898 height 27
click at [135, 17] on span at bounding box center [116, 13] width 37 height 12
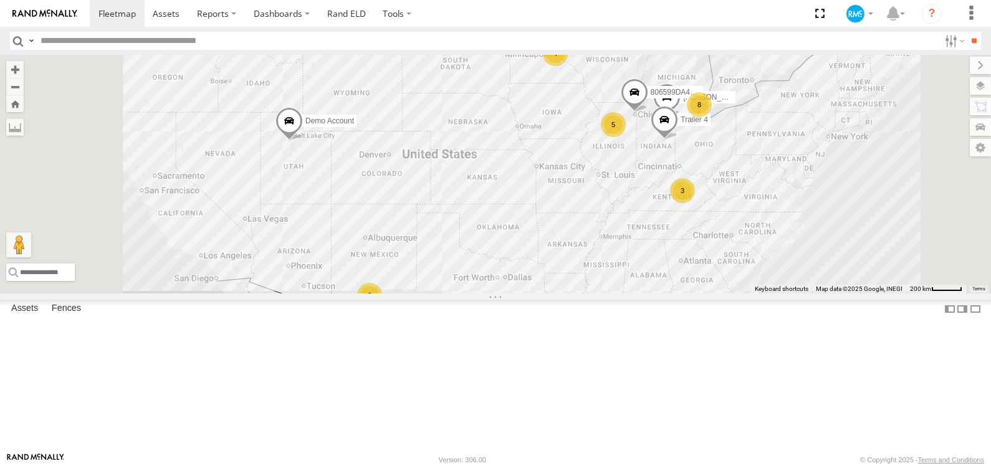
drag, startPoint x: 590, startPoint y: 9, endPoint x: 751, endPoint y: 33, distance: 163.3
click at [637, 12] on section at bounding box center [539, 13] width 898 height 27
click at [176, 17] on span at bounding box center [166, 13] width 27 height 12
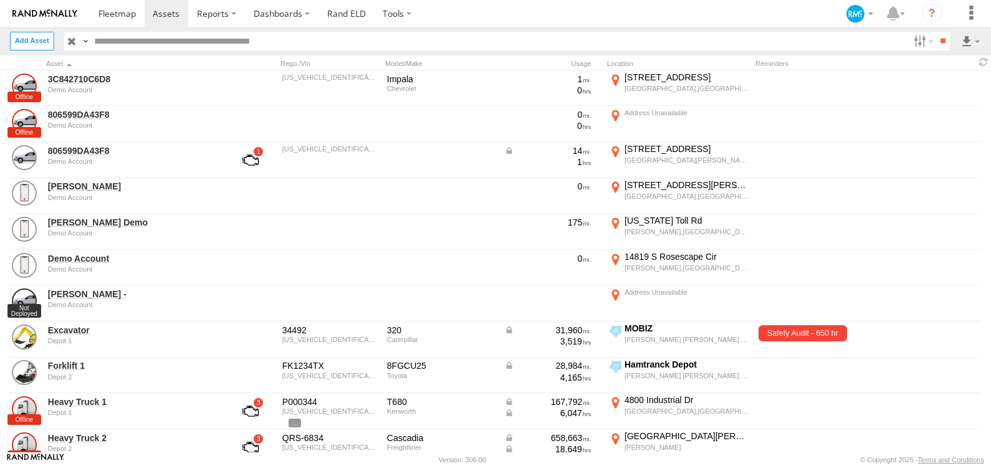
click at [872, 13] on section at bounding box center [539, 13] width 898 height 27
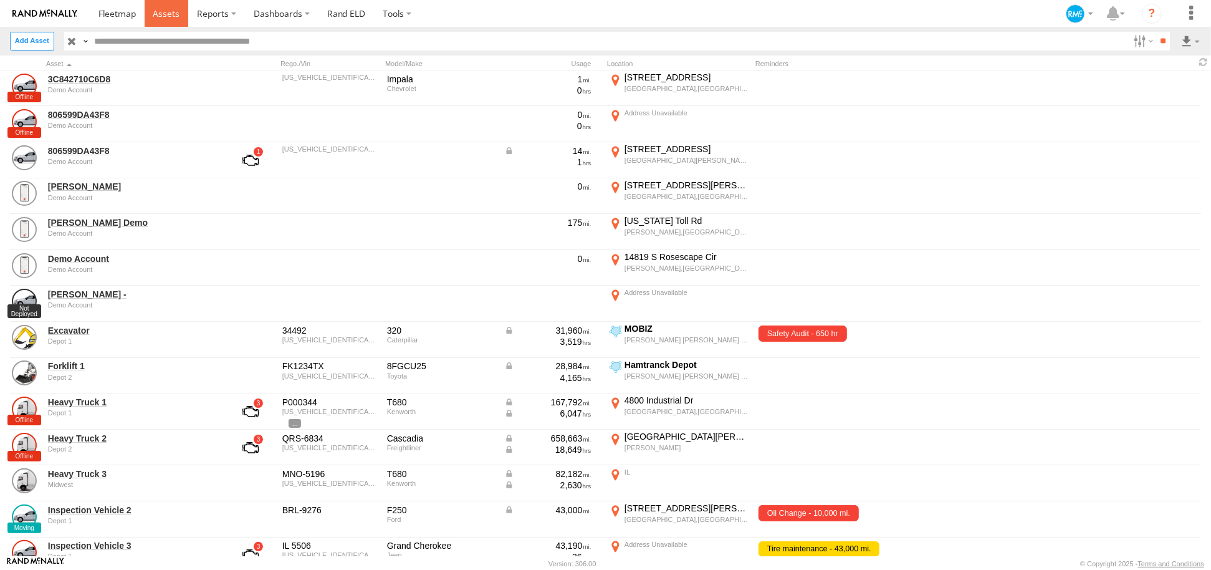
click at [168, 16] on span at bounding box center [166, 13] width 27 height 12
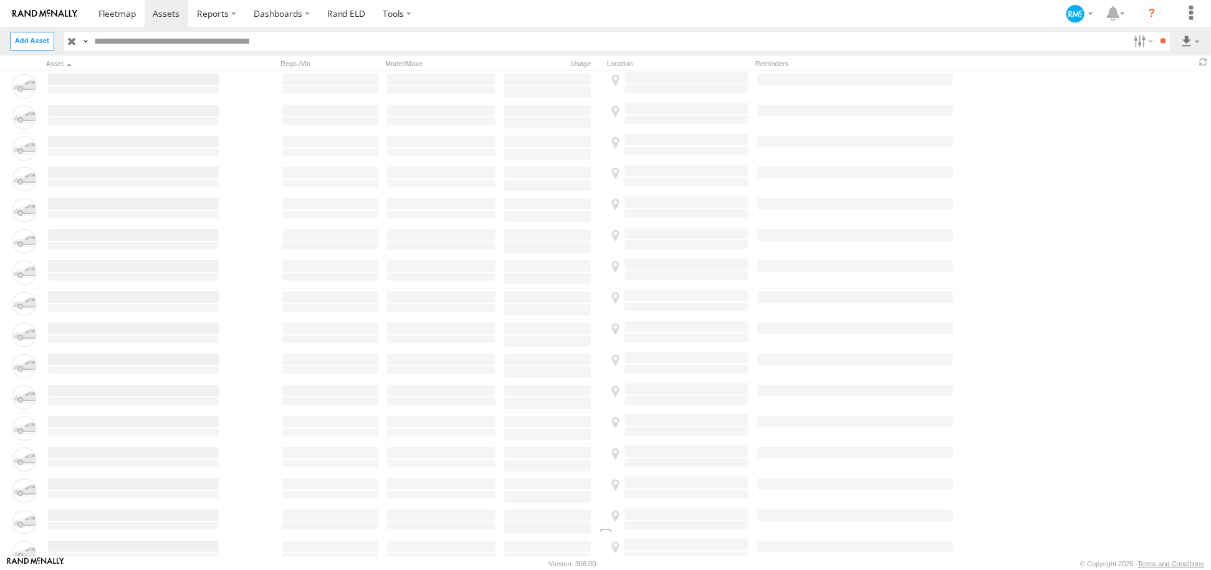
drag, startPoint x: 828, startPoint y: 16, endPoint x: 985, endPoint y: 25, distance: 157.3
click at [937, 23] on section at bounding box center [649, 13] width 1118 height 27
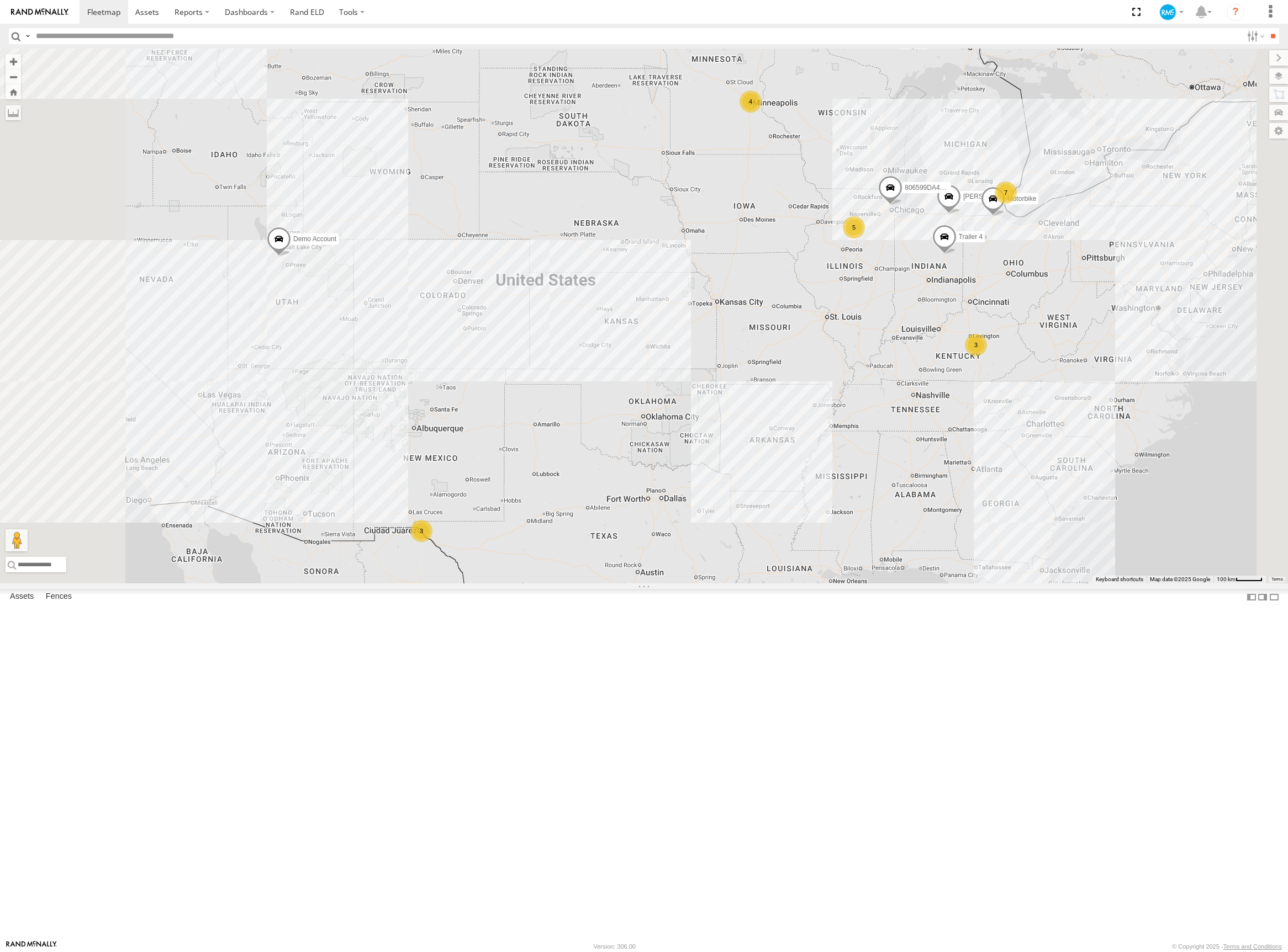
click at [0, 0] on link at bounding box center [0, 0] width 0 height 0
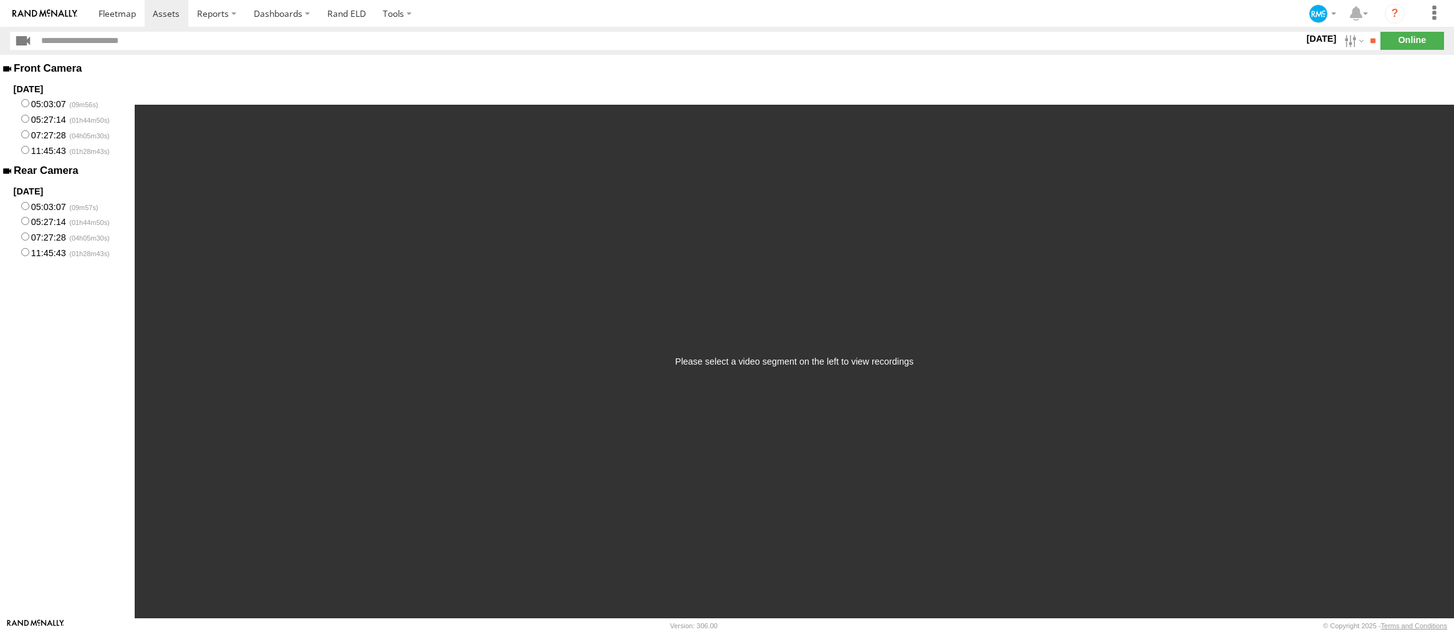
drag, startPoint x: 1367, startPoint y: 322, endPoint x: 1135, endPoint y: 262, distance: 239.5
click at [1131, 266] on div "Please select a video segment on the left to view recordings" at bounding box center [794, 362] width 1319 height 514
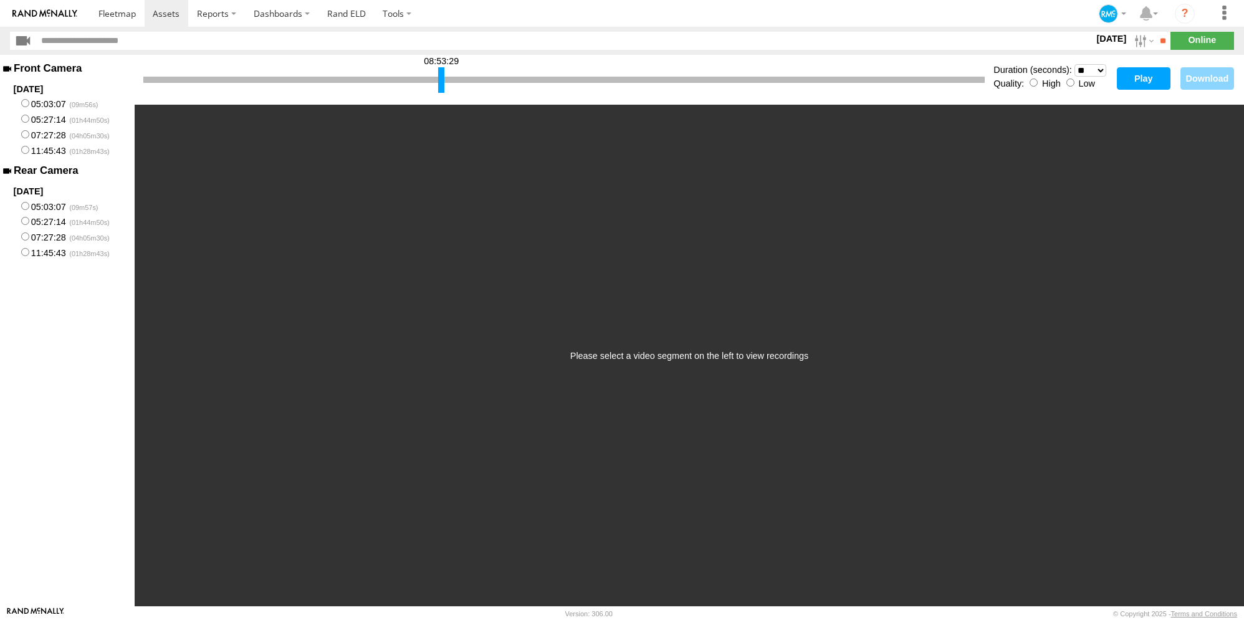
drag, startPoint x: 147, startPoint y: 81, endPoint x: 441, endPoint y: 89, distance: 295.0
click at [441, 89] on div at bounding box center [441, 80] width 6 height 26
click at [1102, 69] on select "* ** ** ** ** ** ** *** *** *** ***" at bounding box center [1091, 70] width 32 height 12
click at [1144, 80] on button "Play" at bounding box center [1144, 78] width 54 height 22
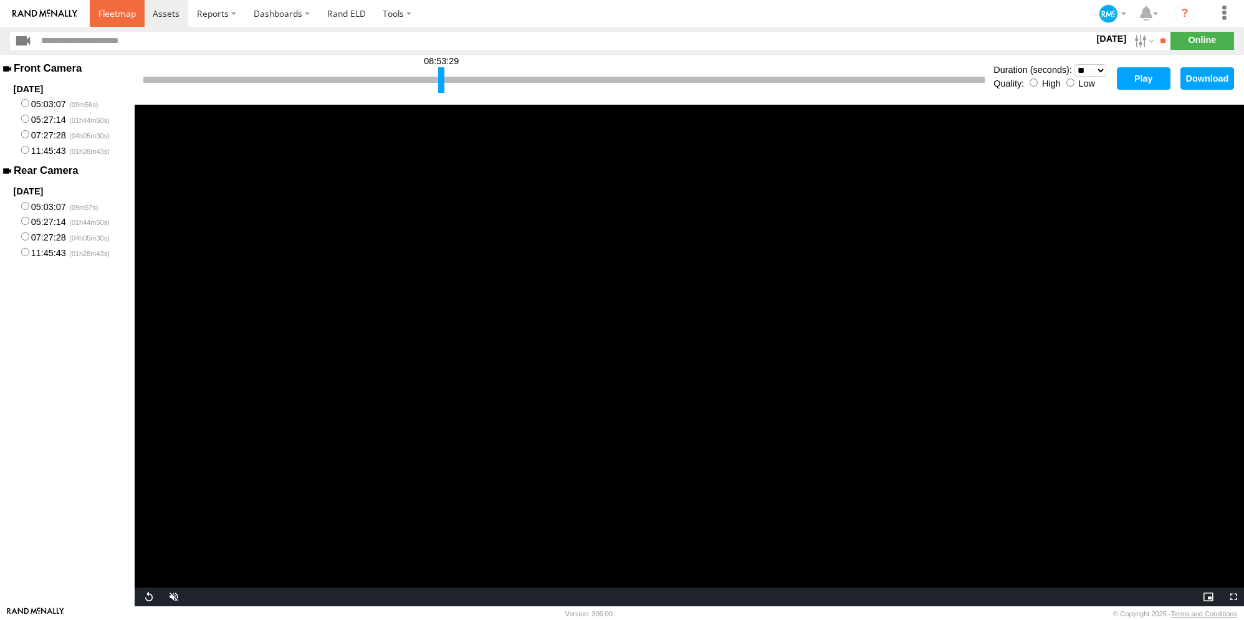
click at [120, 14] on span at bounding box center [116, 13] width 37 height 12
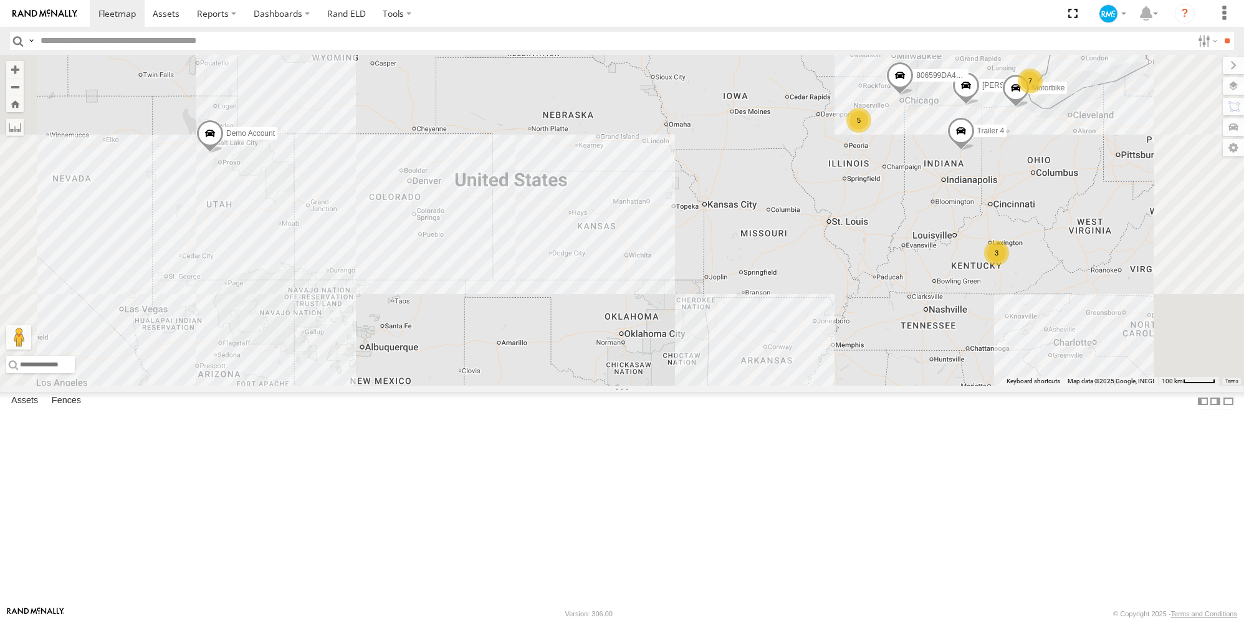
click at [0, 0] on div "Inspection Vehicle 4" at bounding box center [0, 0] width 0 height 0
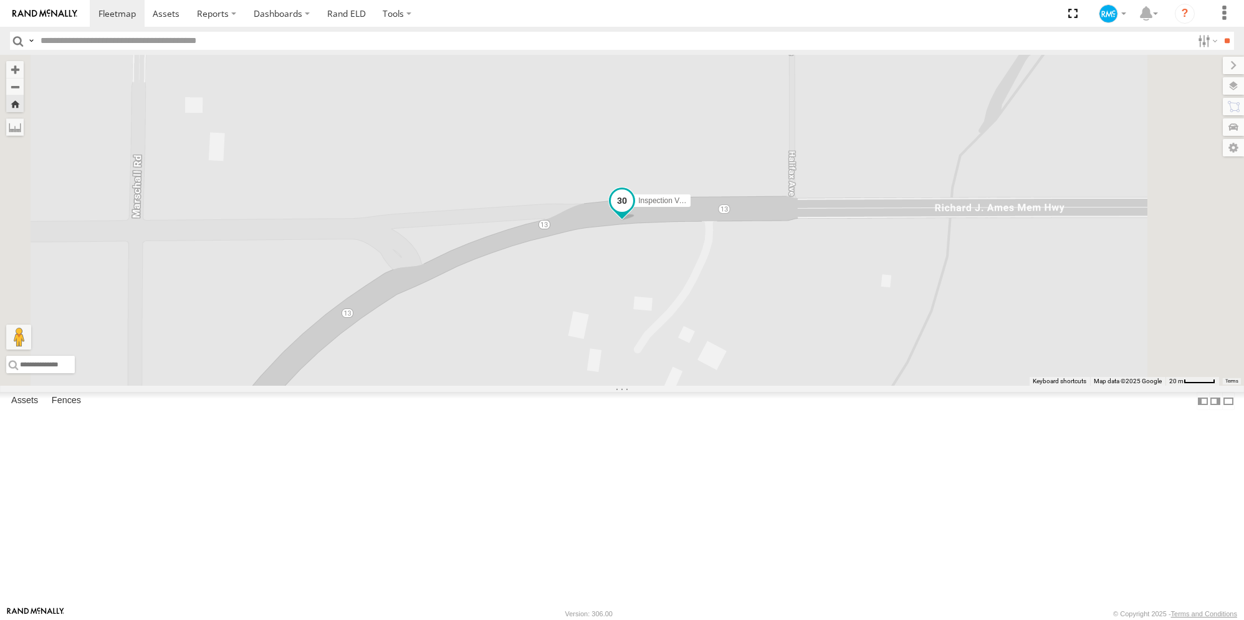
click at [636, 220] on span at bounding box center [621, 203] width 27 height 34
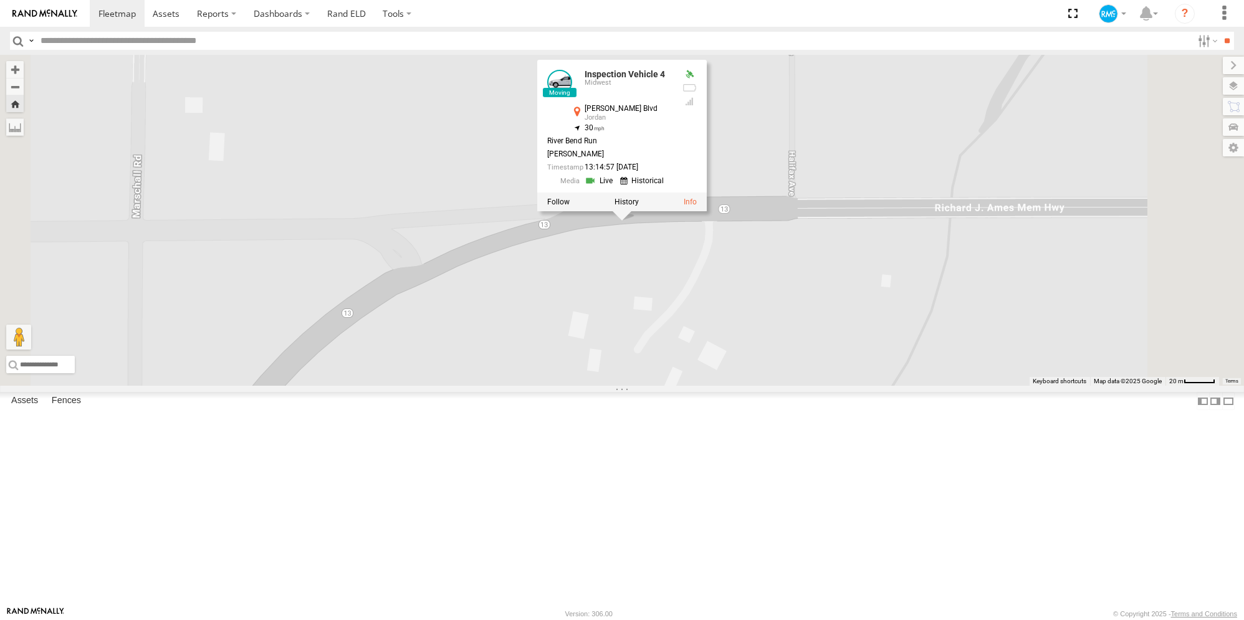
click at [707, 211] on div at bounding box center [622, 201] width 170 height 19
click at [639, 206] on label at bounding box center [627, 201] width 24 height 9
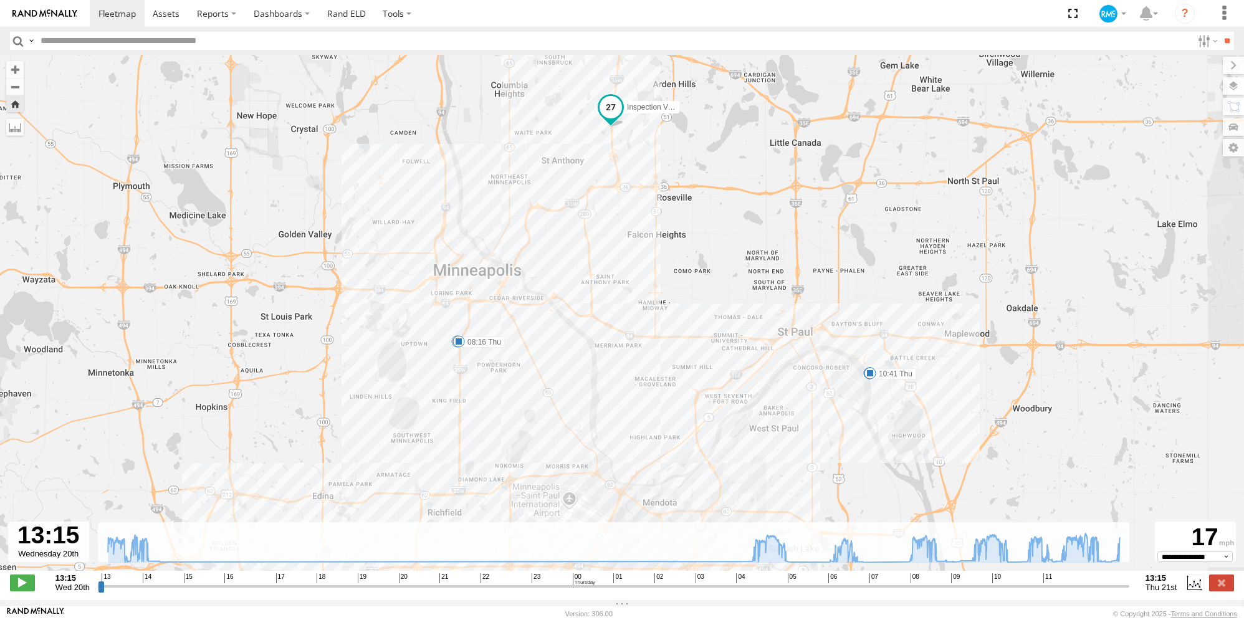
drag, startPoint x: 640, startPoint y: 334, endPoint x: 627, endPoint y: 468, distance: 134.7
click at [627, 468] on div "Inspection Vehicle 4 05:25 Thu 06:23 Thu 07:02 Thu 08:16 Thu 10:41 Thu" at bounding box center [622, 319] width 1244 height 529
click at [21, 591] on span at bounding box center [22, 583] width 25 height 16
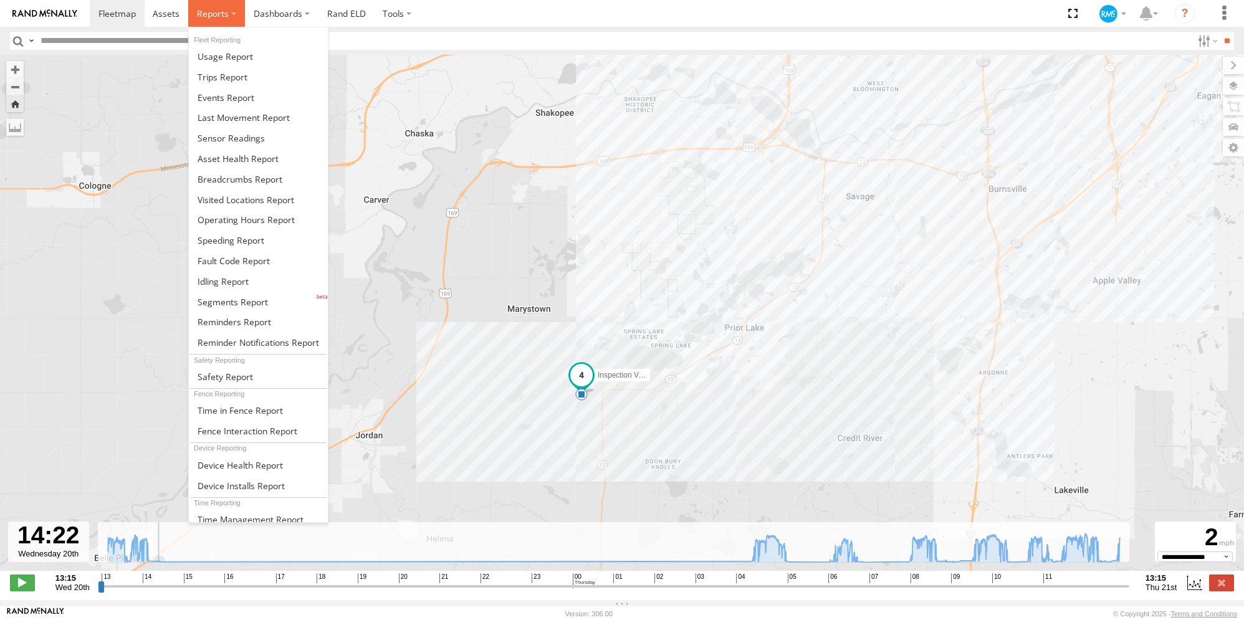
click at [230, 13] on label at bounding box center [216, 13] width 57 height 27
click at [254, 198] on span at bounding box center [246, 200] width 97 height 12
type input "**********"
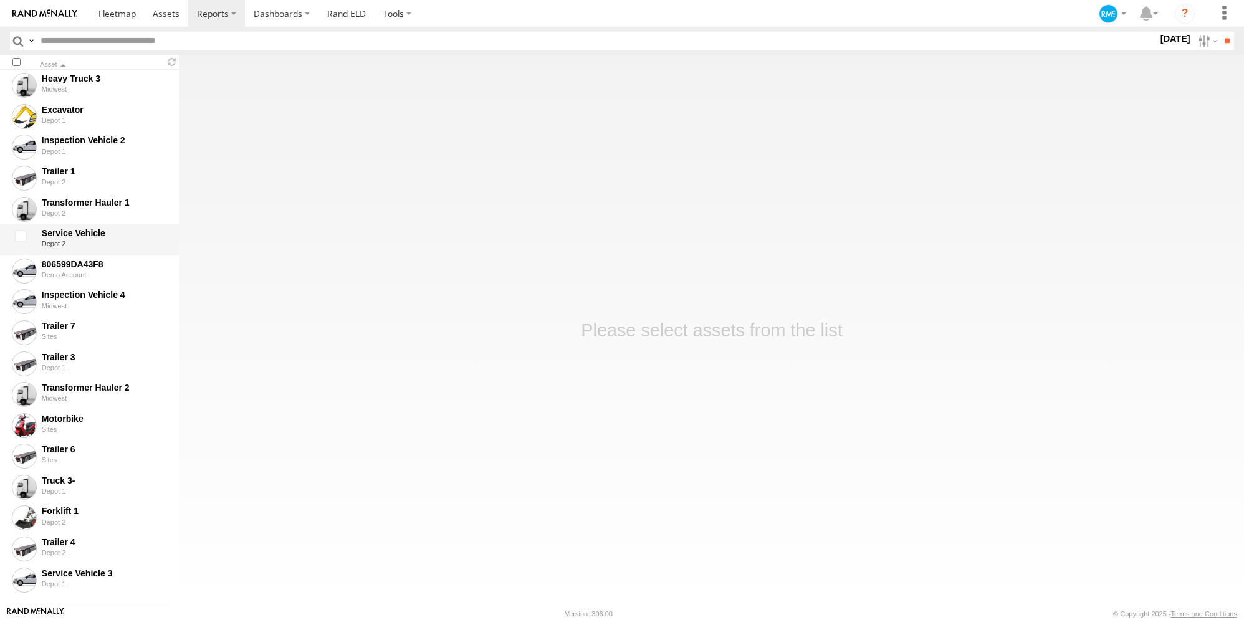
click at [25, 236] on div at bounding box center [22, 240] width 25 height 29
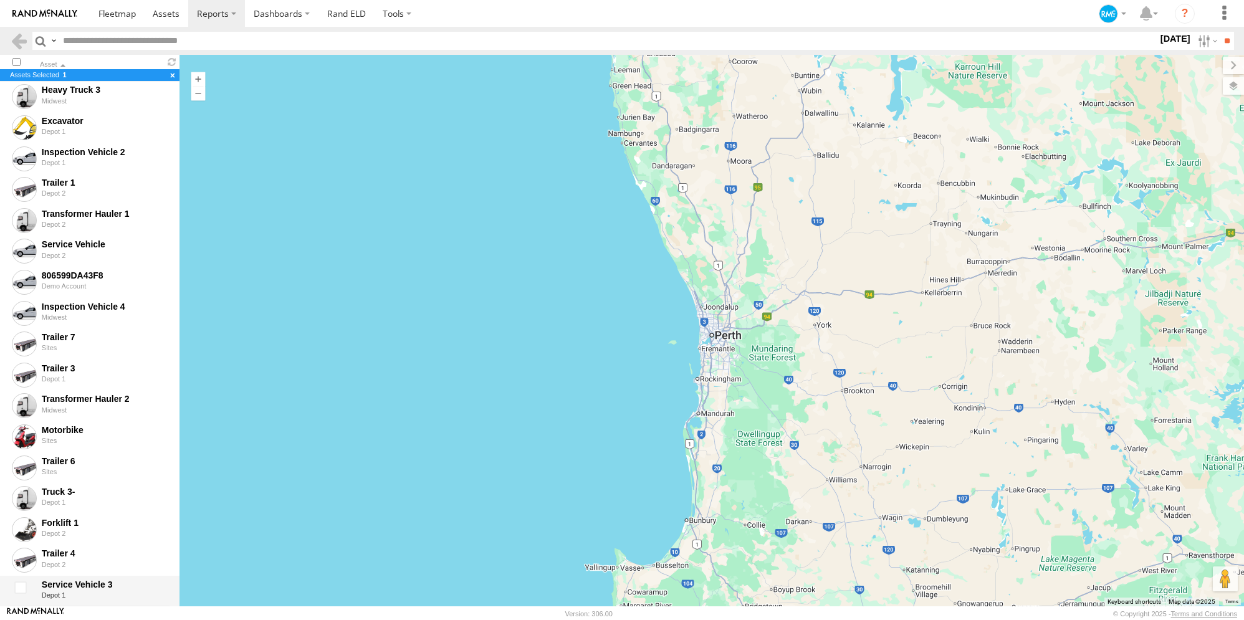
click at [18, 592] on div at bounding box center [22, 591] width 25 height 29
click at [27, 246] on div at bounding box center [22, 252] width 25 height 29
click at [117, 13] on span at bounding box center [116, 13] width 37 height 12
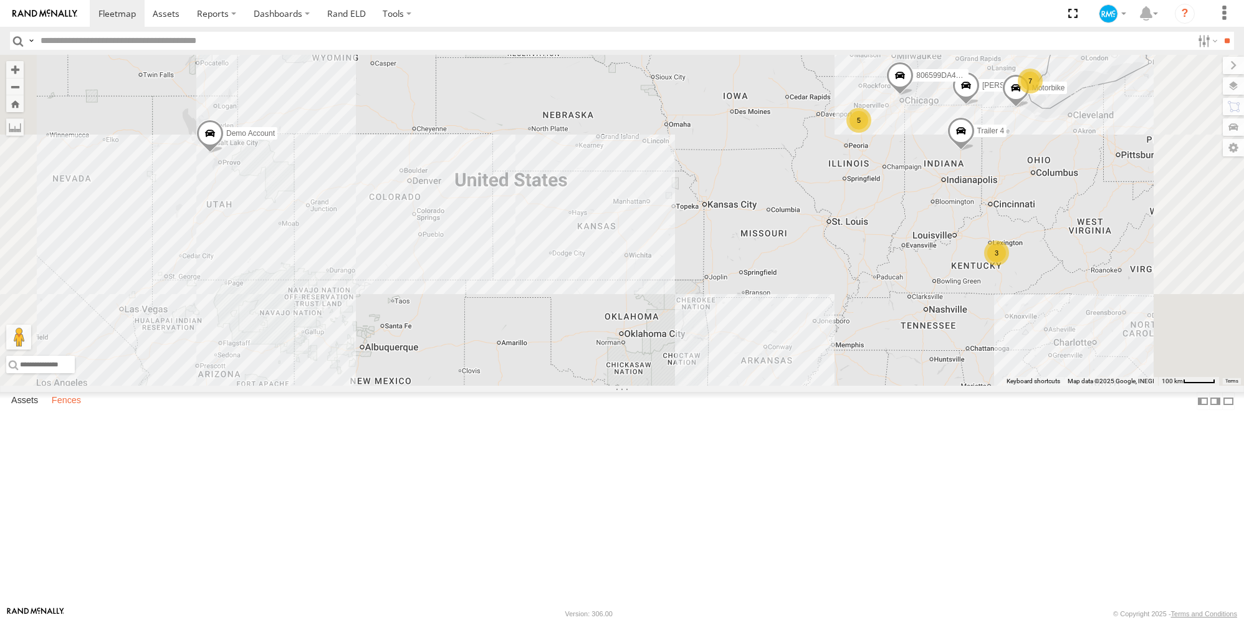
click at [74, 410] on label "Fences" at bounding box center [67, 401] width 42 height 17
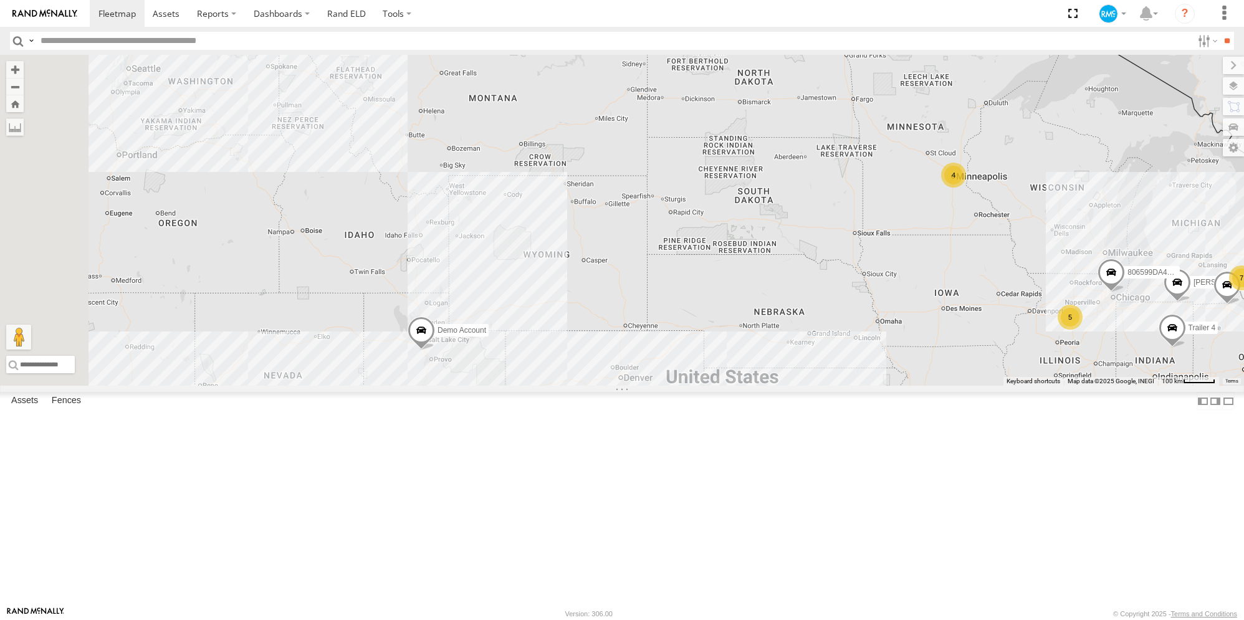
drag, startPoint x: 458, startPoint y: 252, endPoint x: 671, endPoint y: 450, distance: 291.6
click at [671, 386] on div "Demo Account 5 7 4 3 806599DA43F8 3 Motorbike Trailer 4 Clarke Demo" at bounding box center [622, 220] width 1244 height 331
click at [0, 0] on div "MOBIZ" at bounding box center [0, 0] width 0 height 0
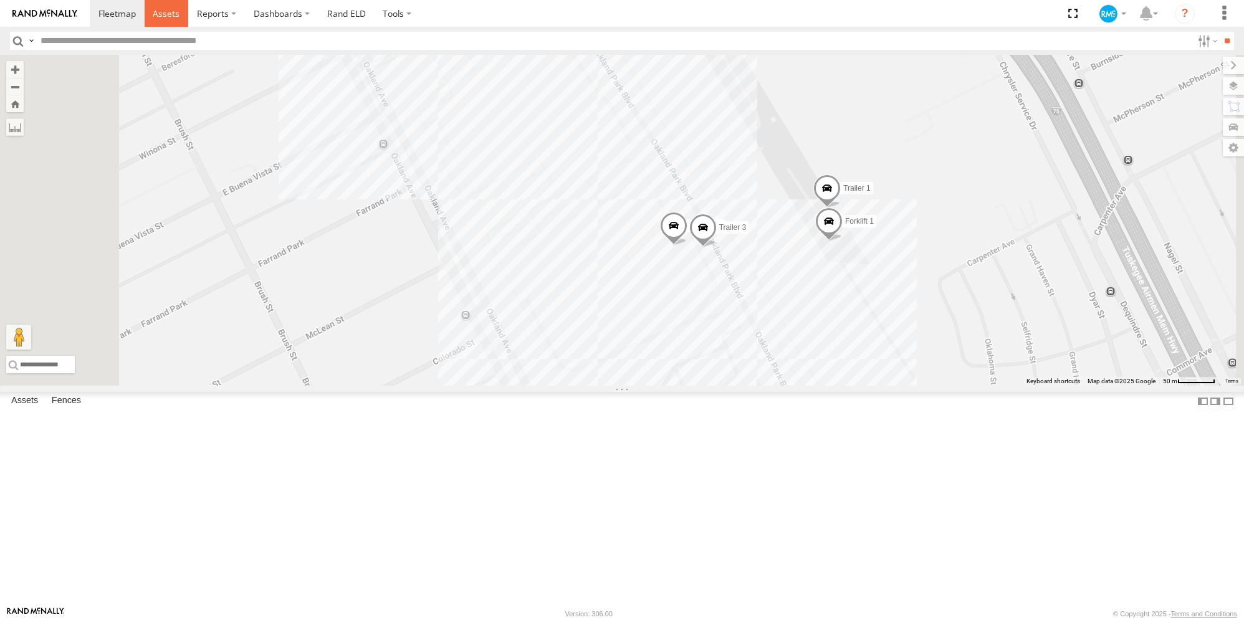
click at [167, 19] on link at bounding box center [167, 13] width 44 height 27
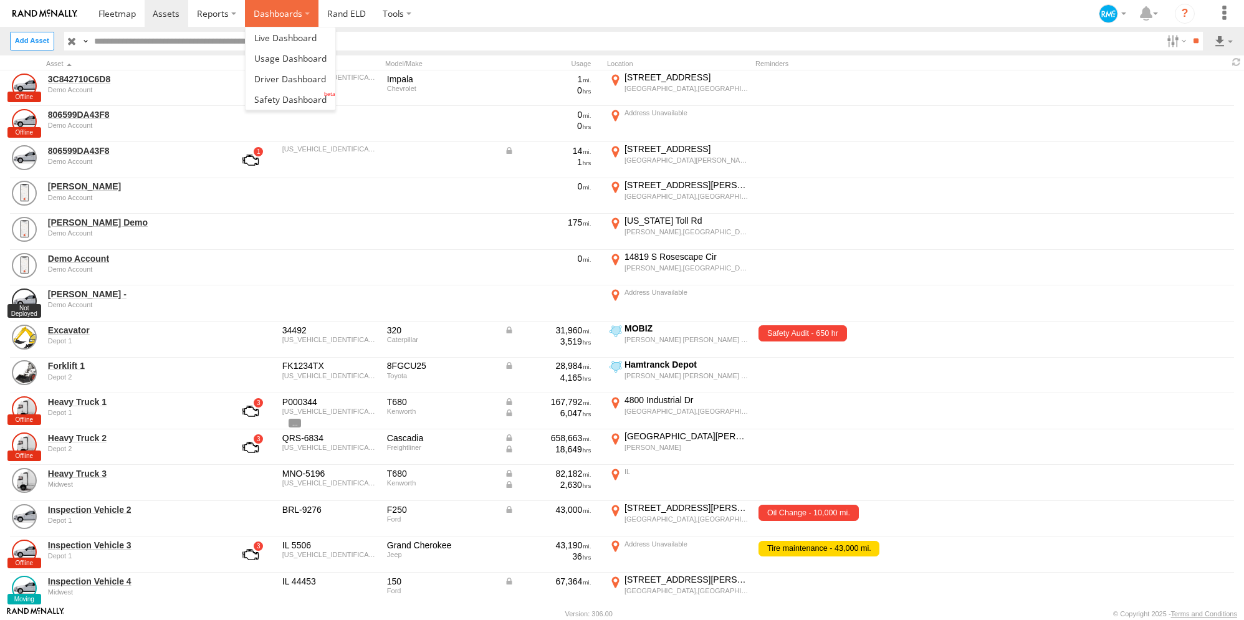
click at [303, 13] on label "Dashboards" at bounding box center [282, 13] width 74 height 27
click at [271, 98] on span at bounding box center [290, 100] width 72 height 12
